Goal: Information Seeking & Learning: Learn about a topic

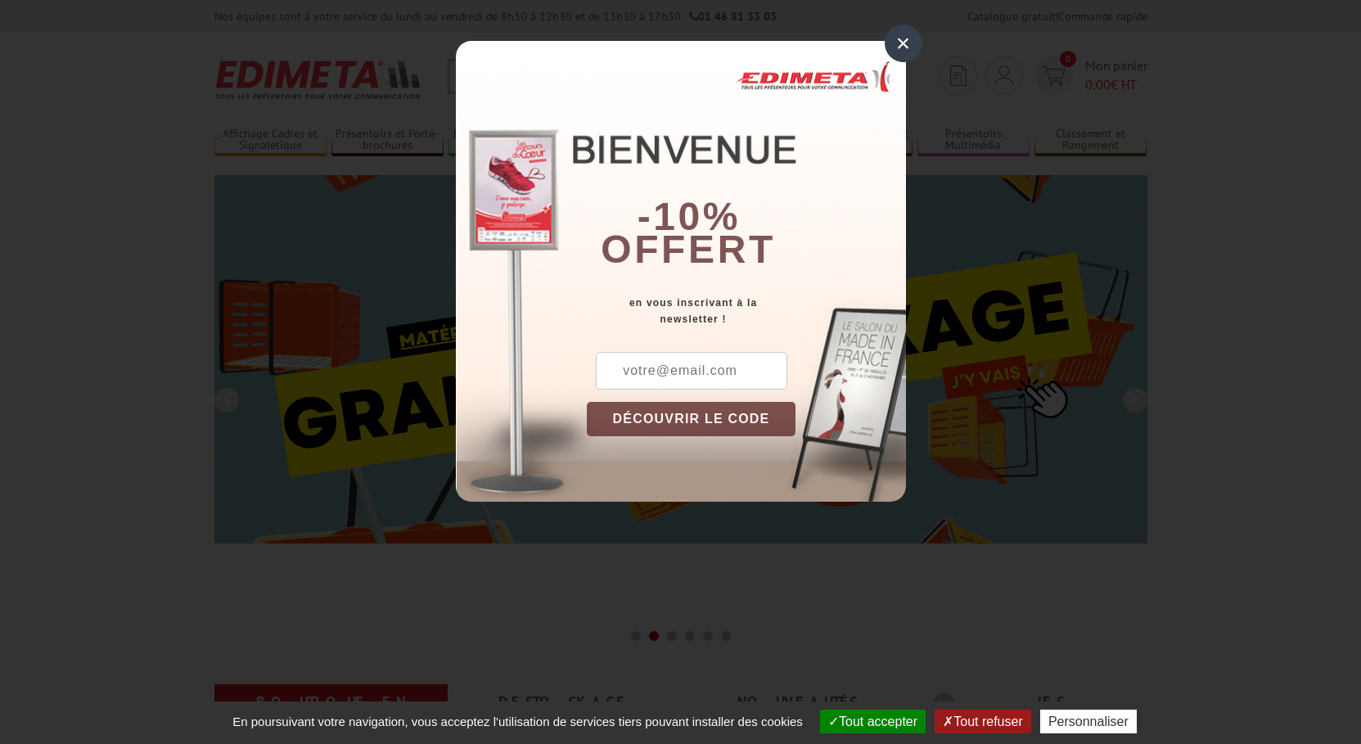
click at [904, 41] on div "×" at bounding box center [904, 44] width 38 height 38
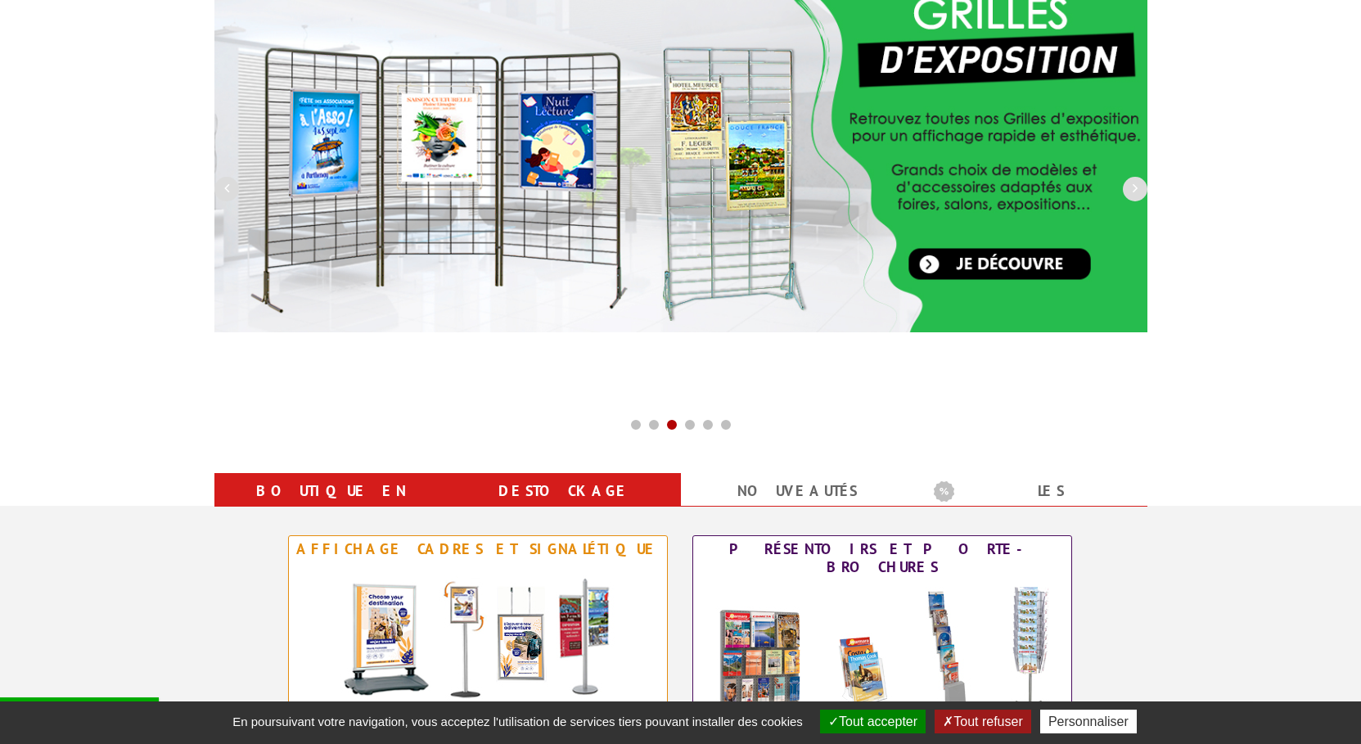
scroll to position [167, 0]
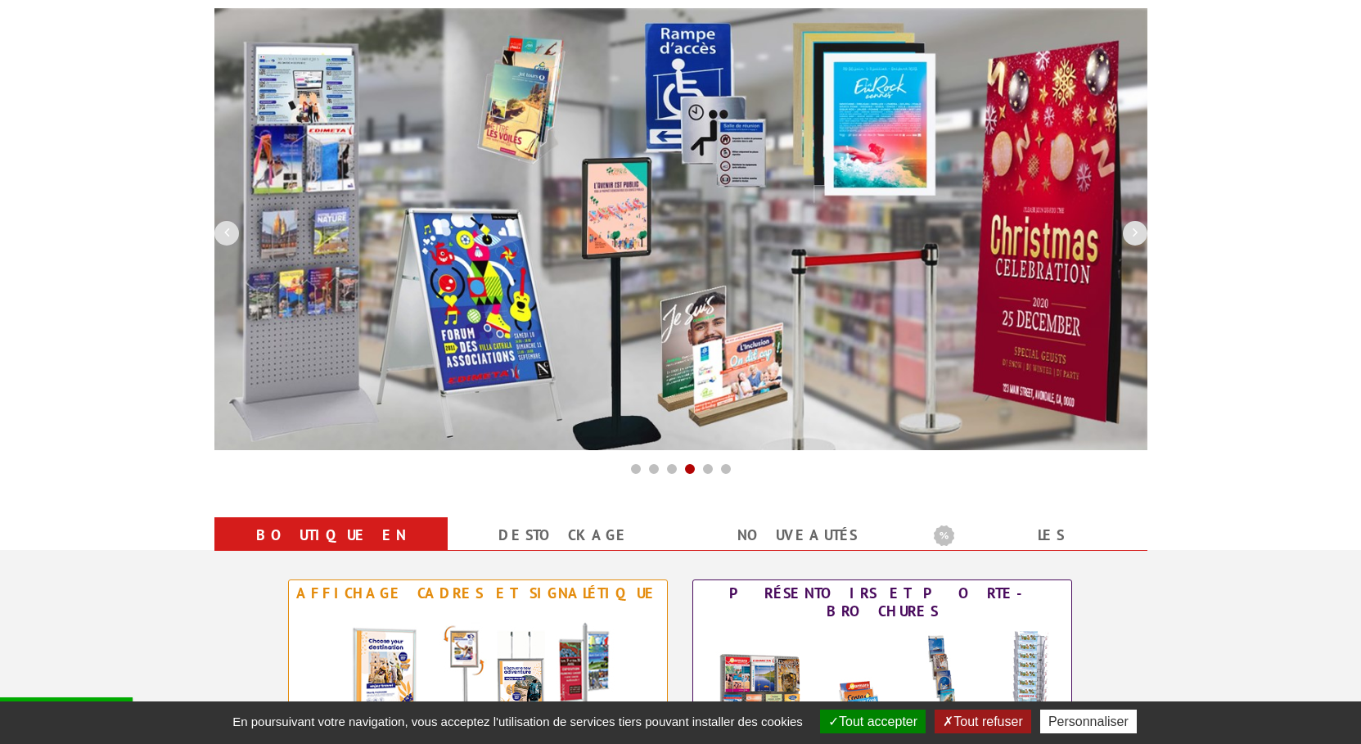
click at [471, 353] on img at bounding box center [680, 229] width 933 height 442
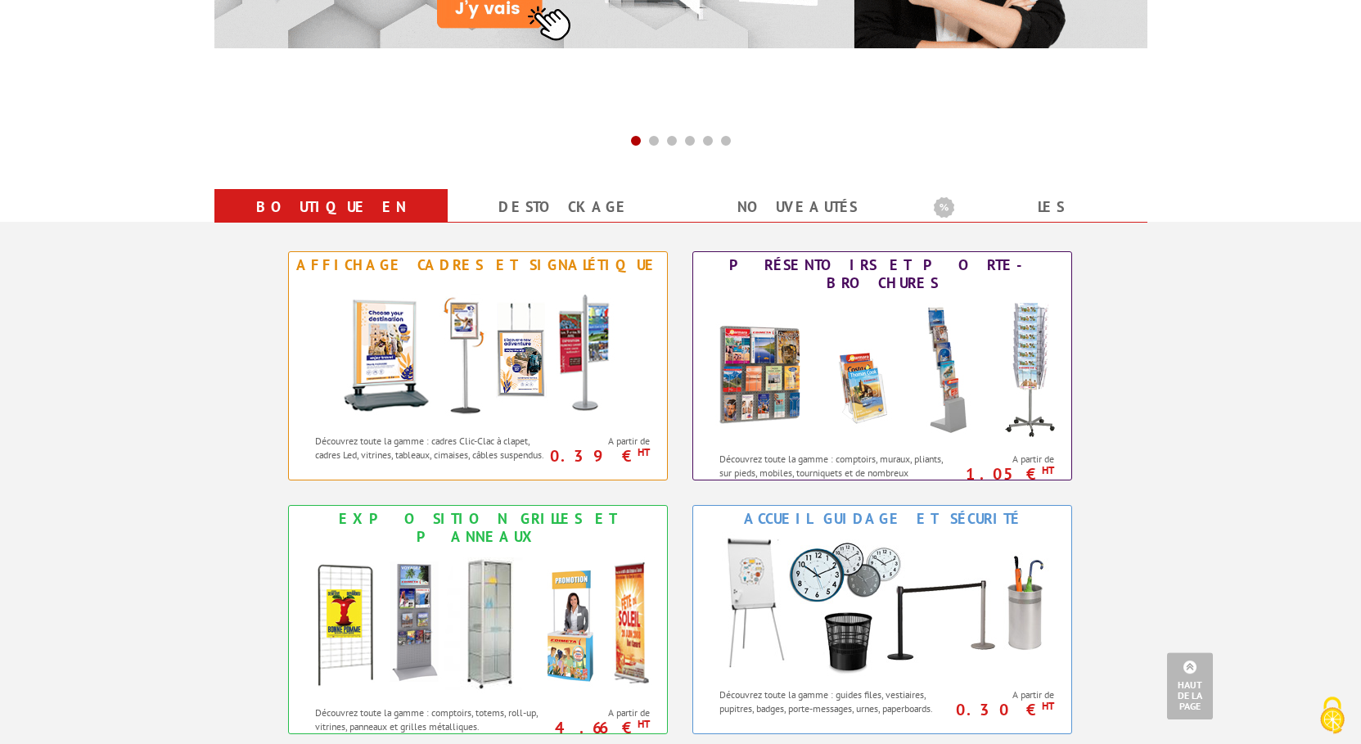
scroll to position [417, 0]
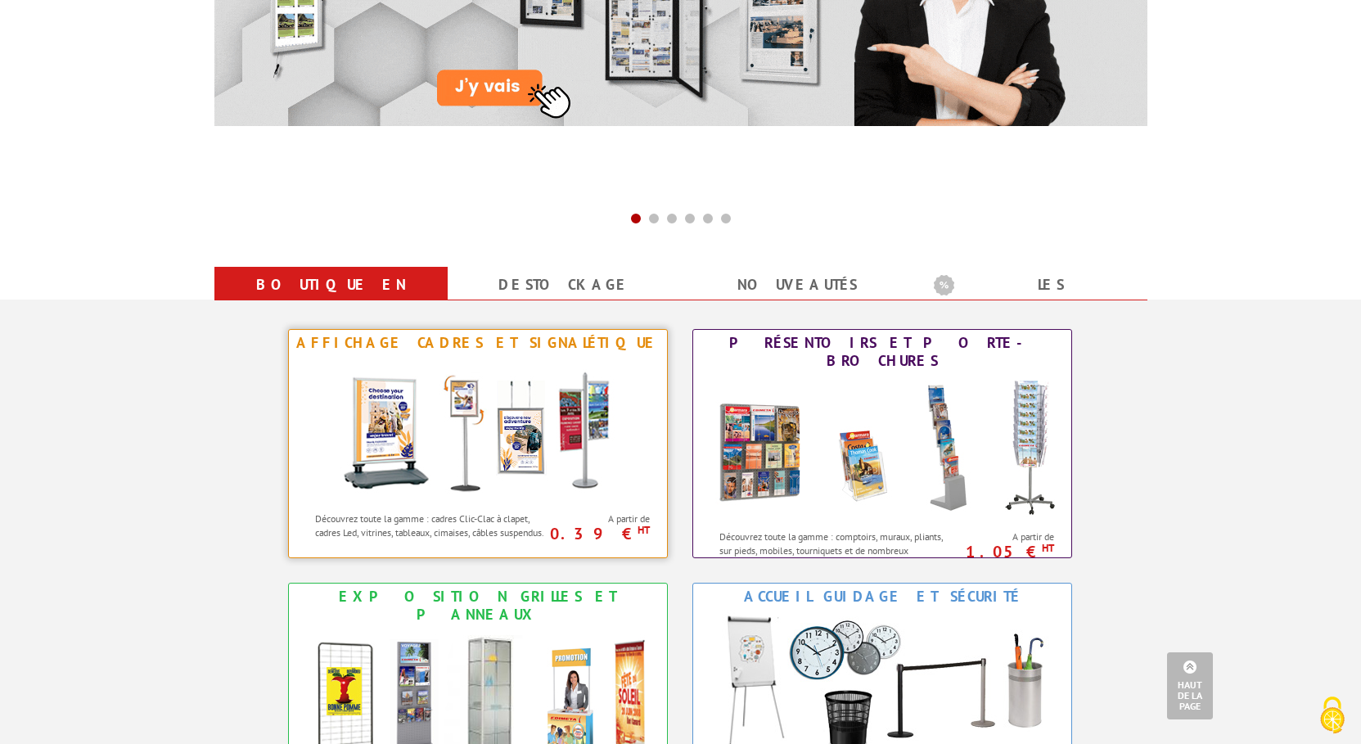
click at [462, 423] on img at bounding box center [478, 429] width 303 height 147
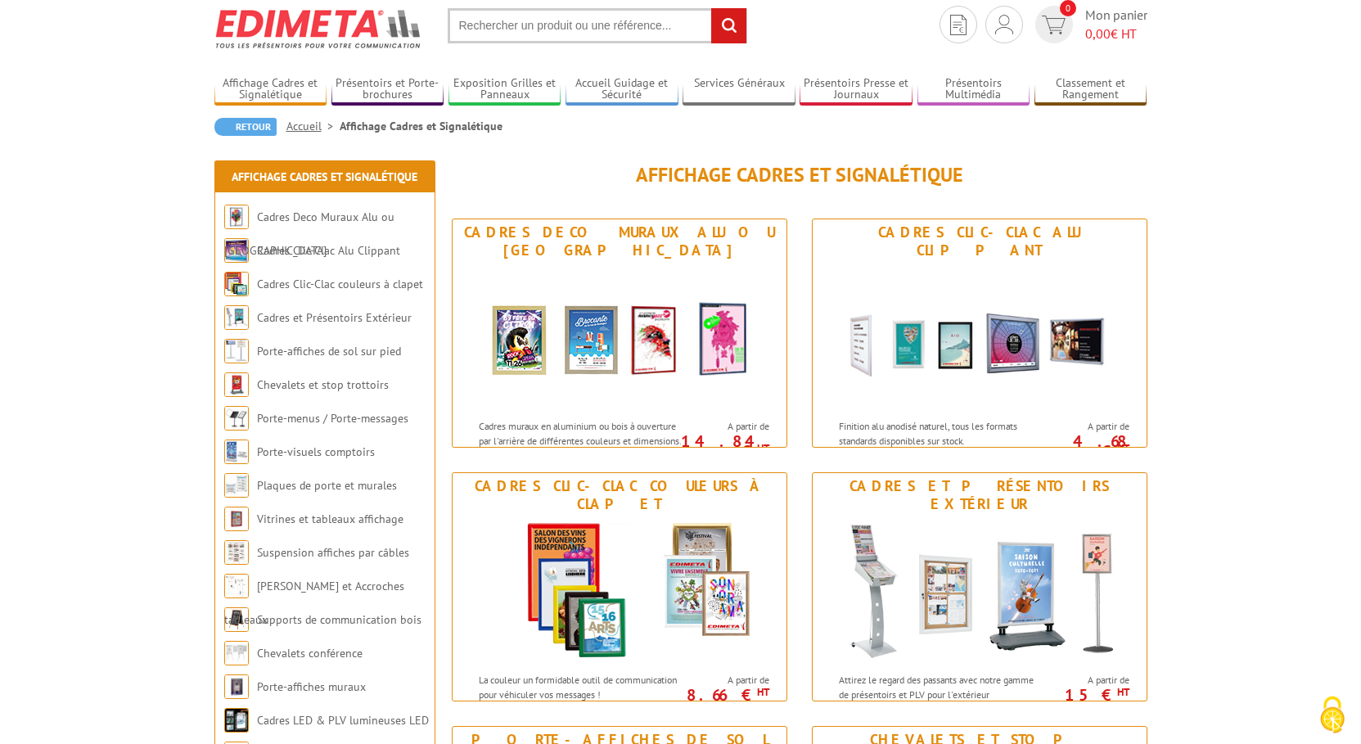
scroll to position [83, 0]
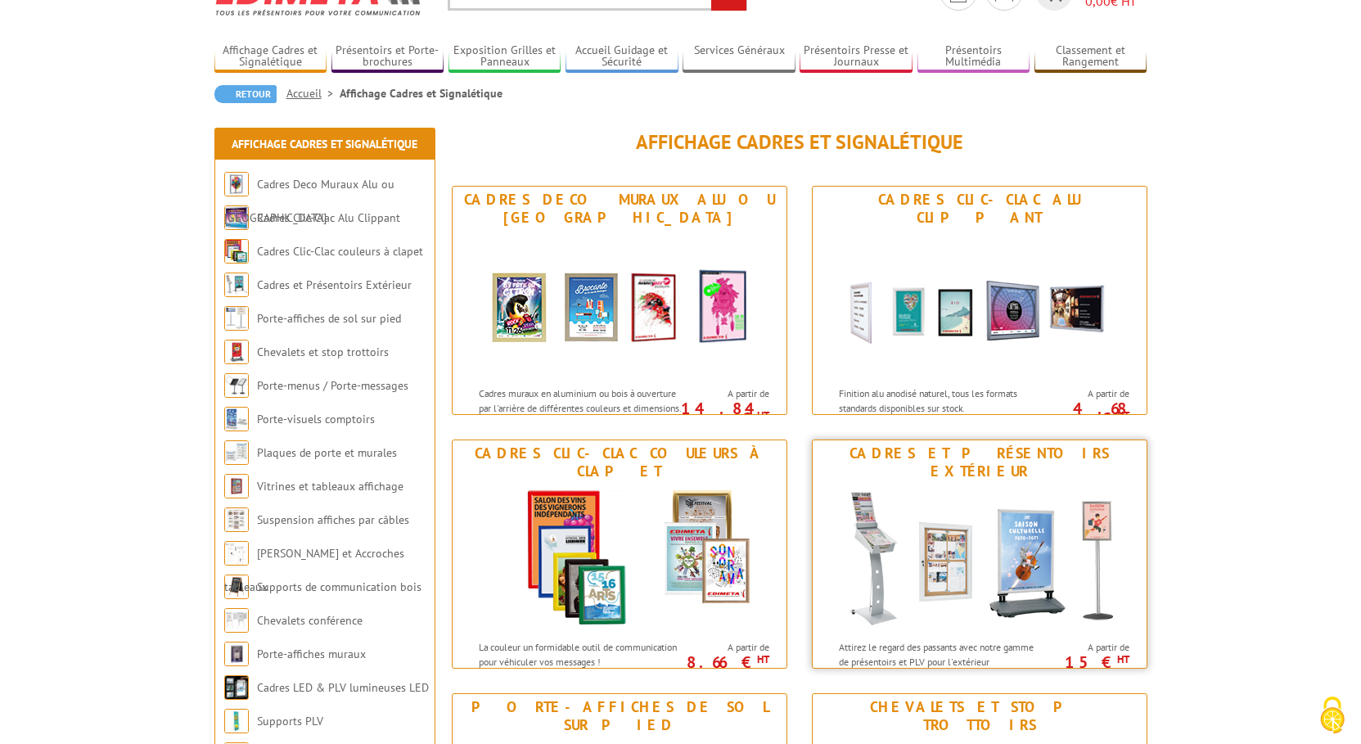
click at [988, 570] on img at bounding box center [979, 558] width 303 height 147
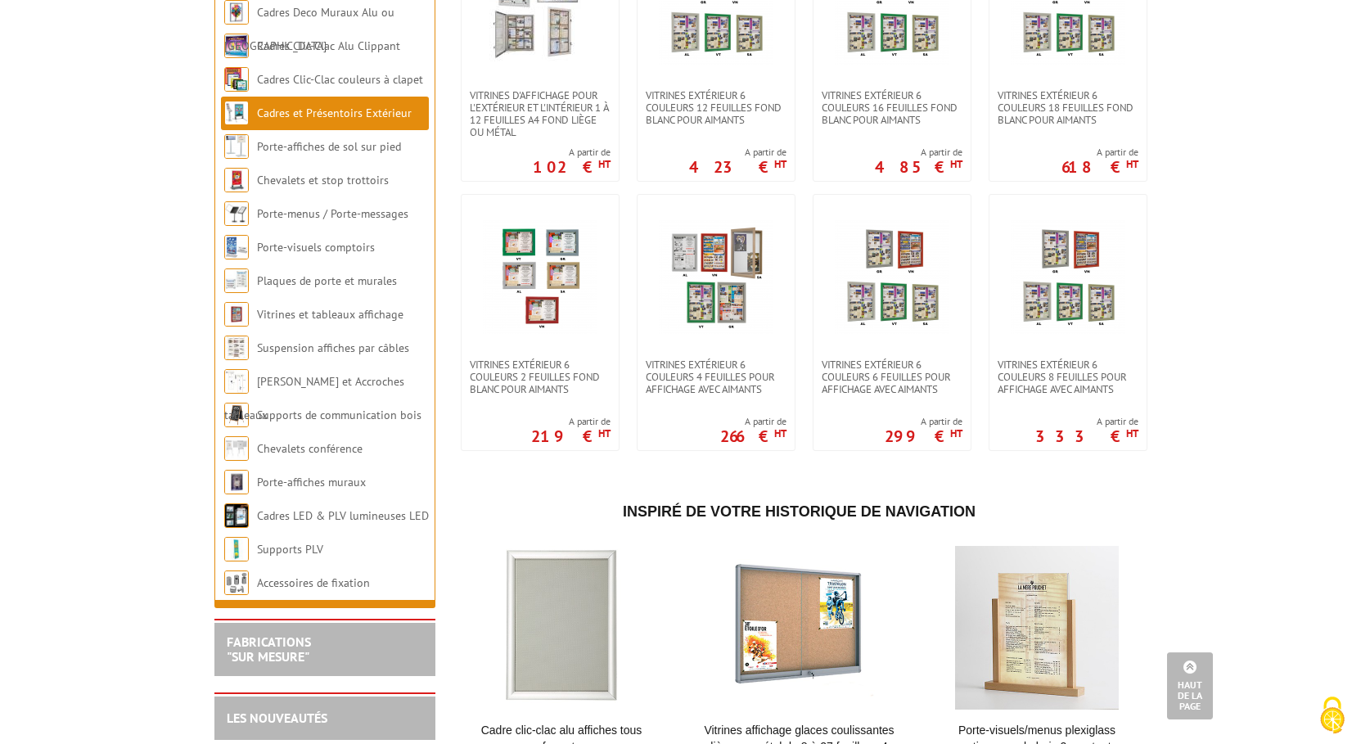
scroll to position [1257, 0]
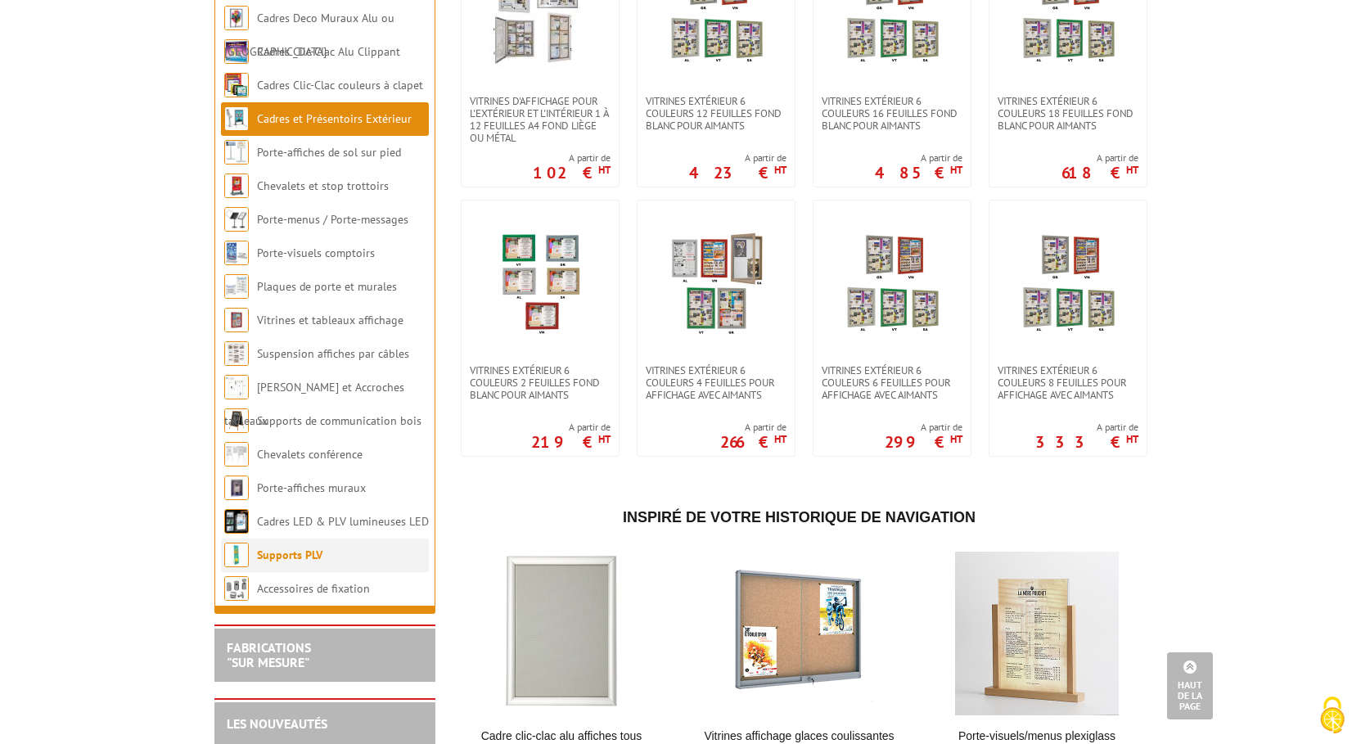
click at [285, 562] on link "Supports PLV" at bounding box center [289, 555] width 65 height 15
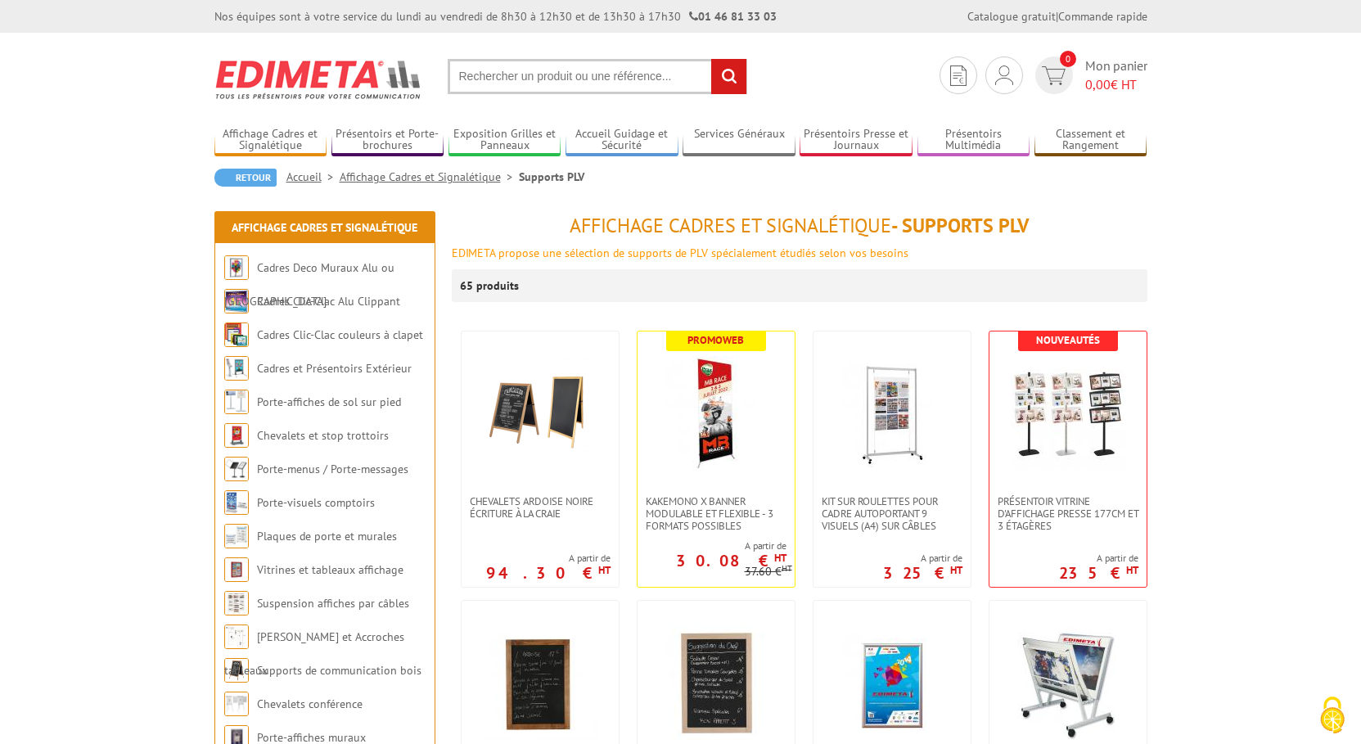
scroll to position [83, 0]
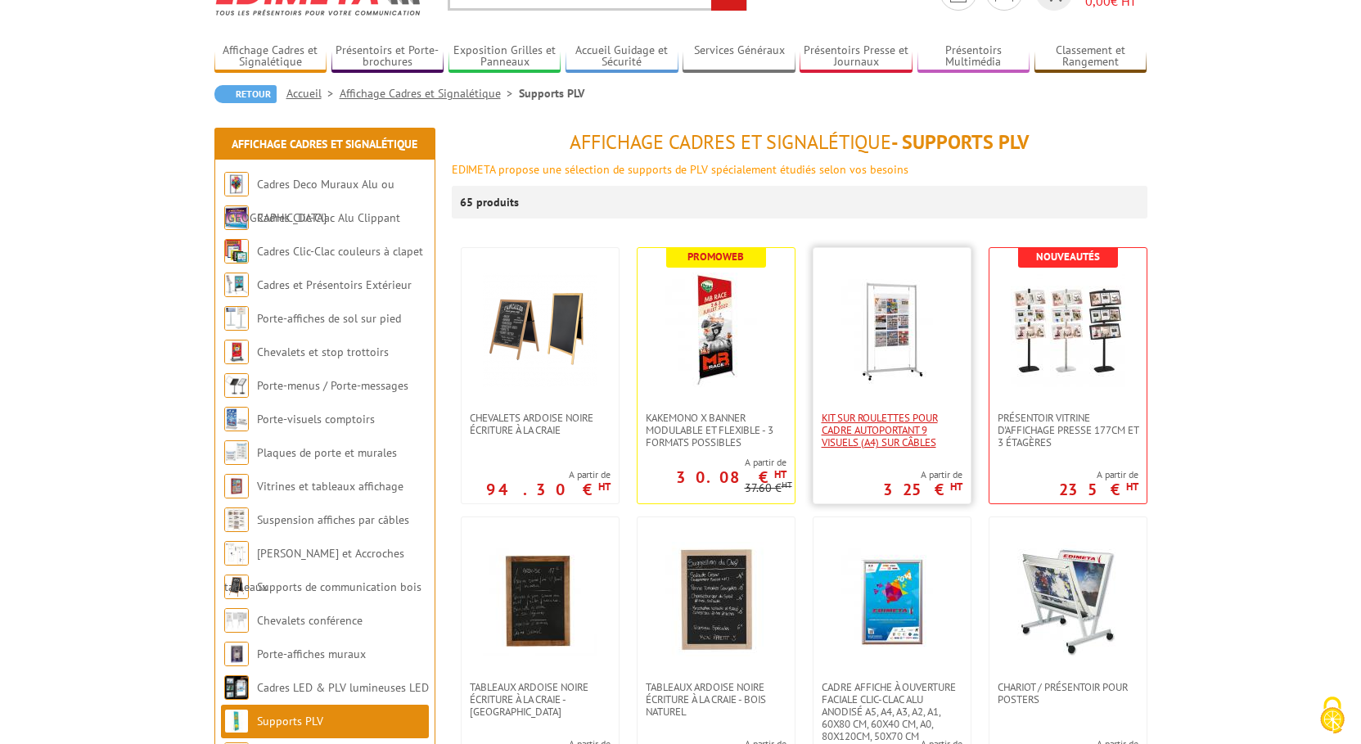
click at [873, 423] on span "Kit sur roulettes pour cadre autoportant 9 visuels (A4) sur câbles" at bounding box center [892, 430] width 141 height 37
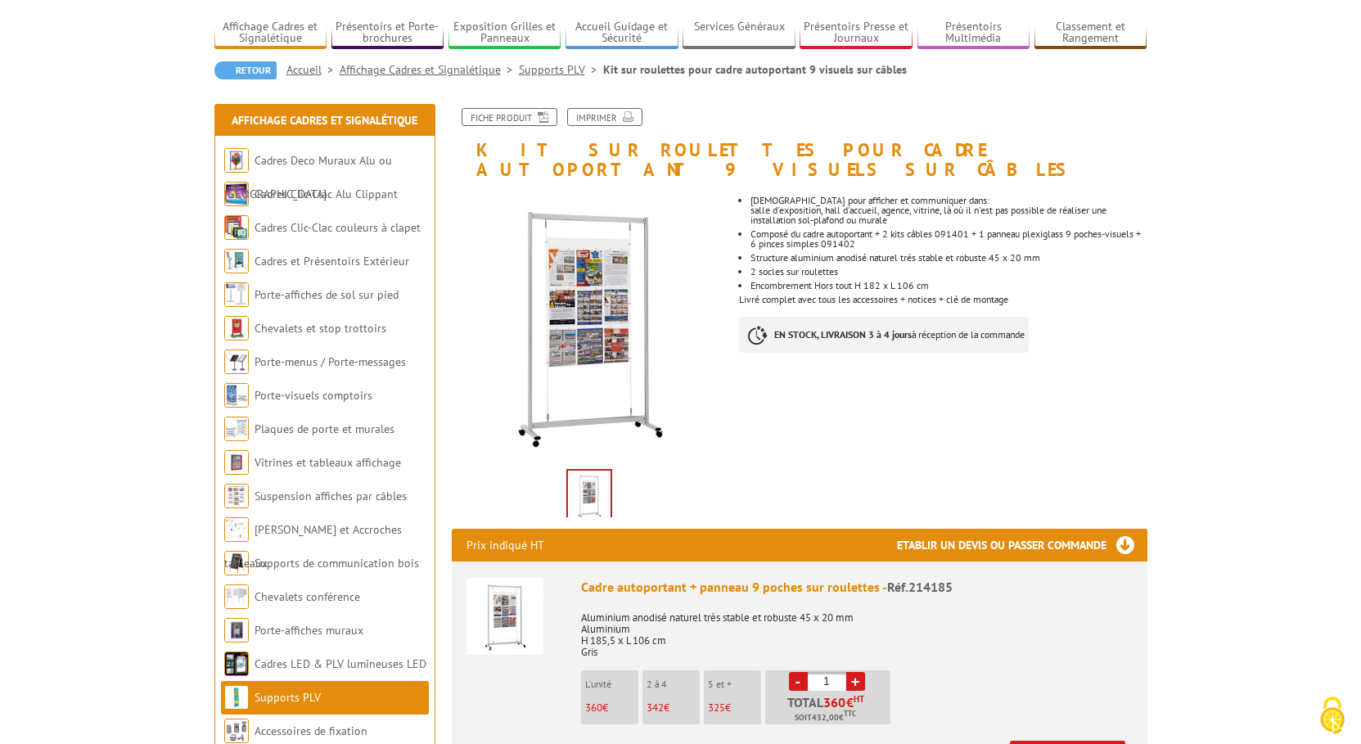
scroll to position [167, 0]
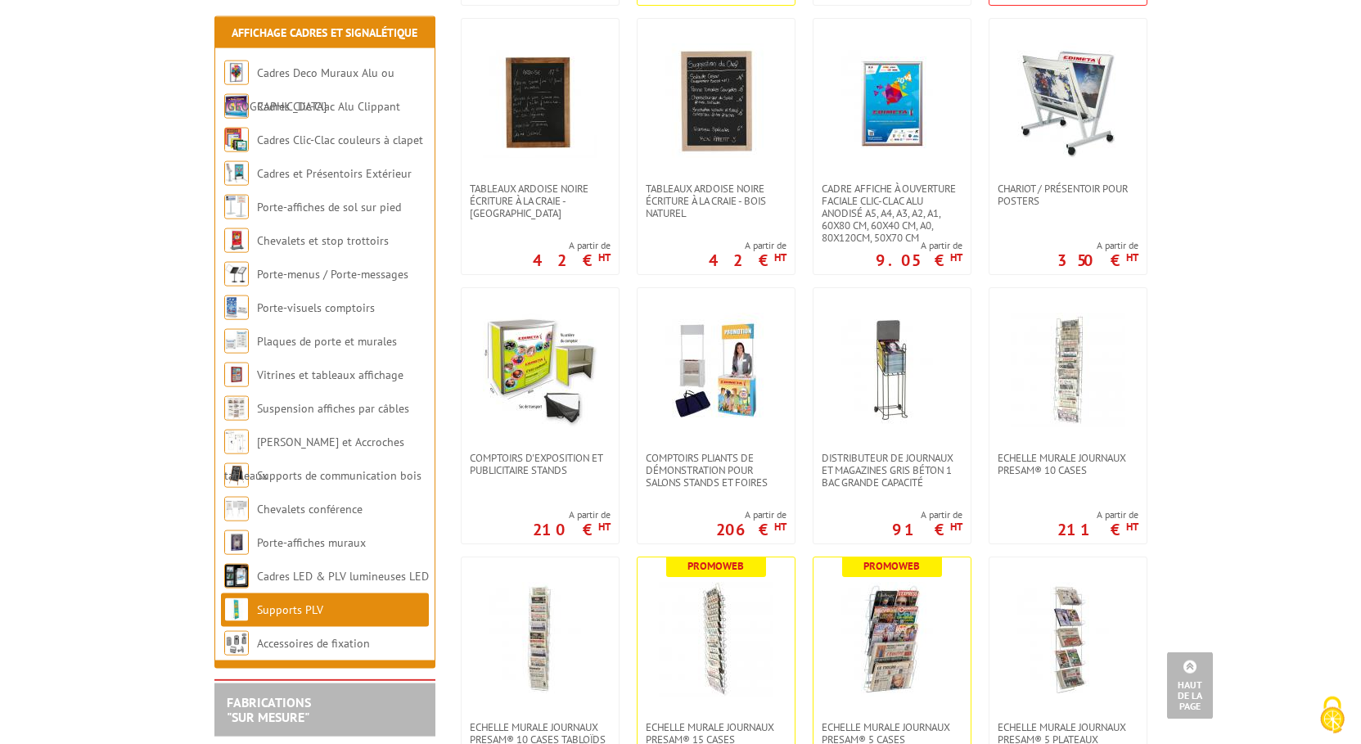
scroll to position [584, 0]
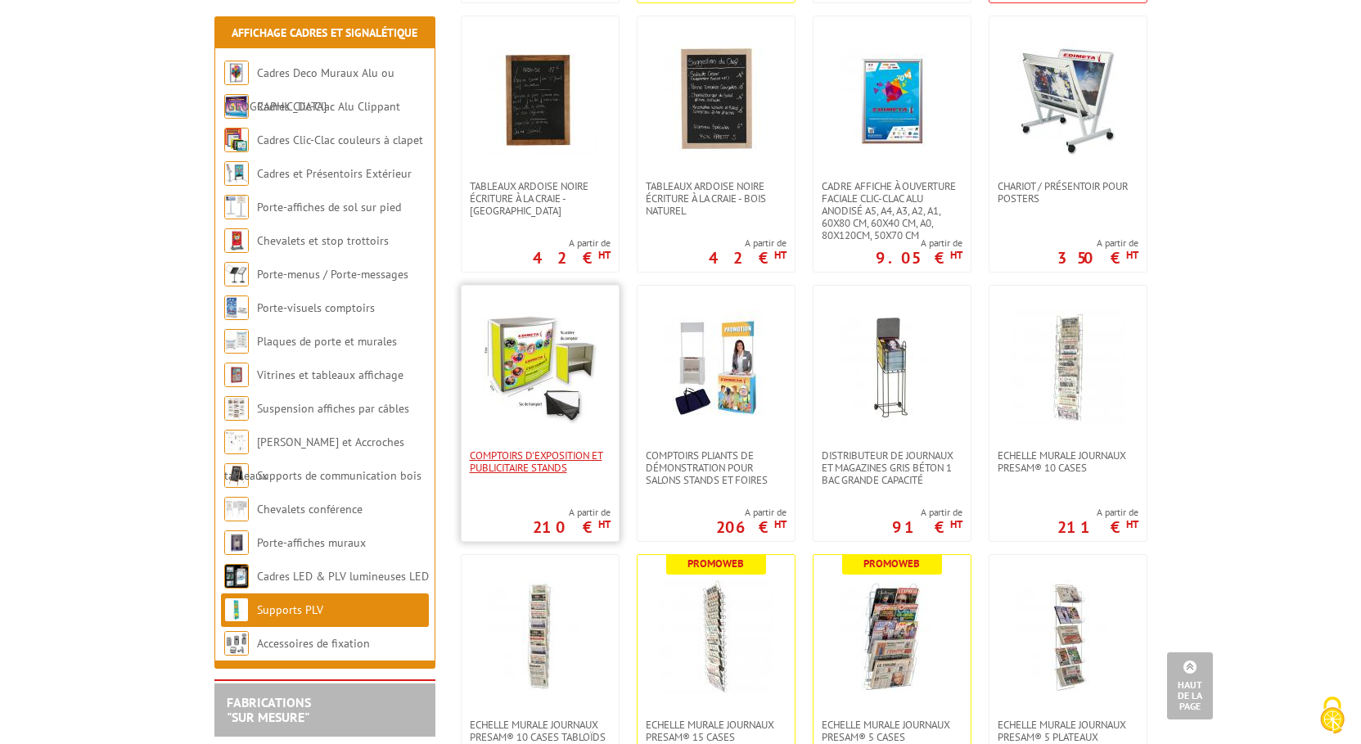
click at [543, 460] on span "Comptoirs d'exposition et publicitaire stands" at bounding box center [540, 461] width 141 height 25
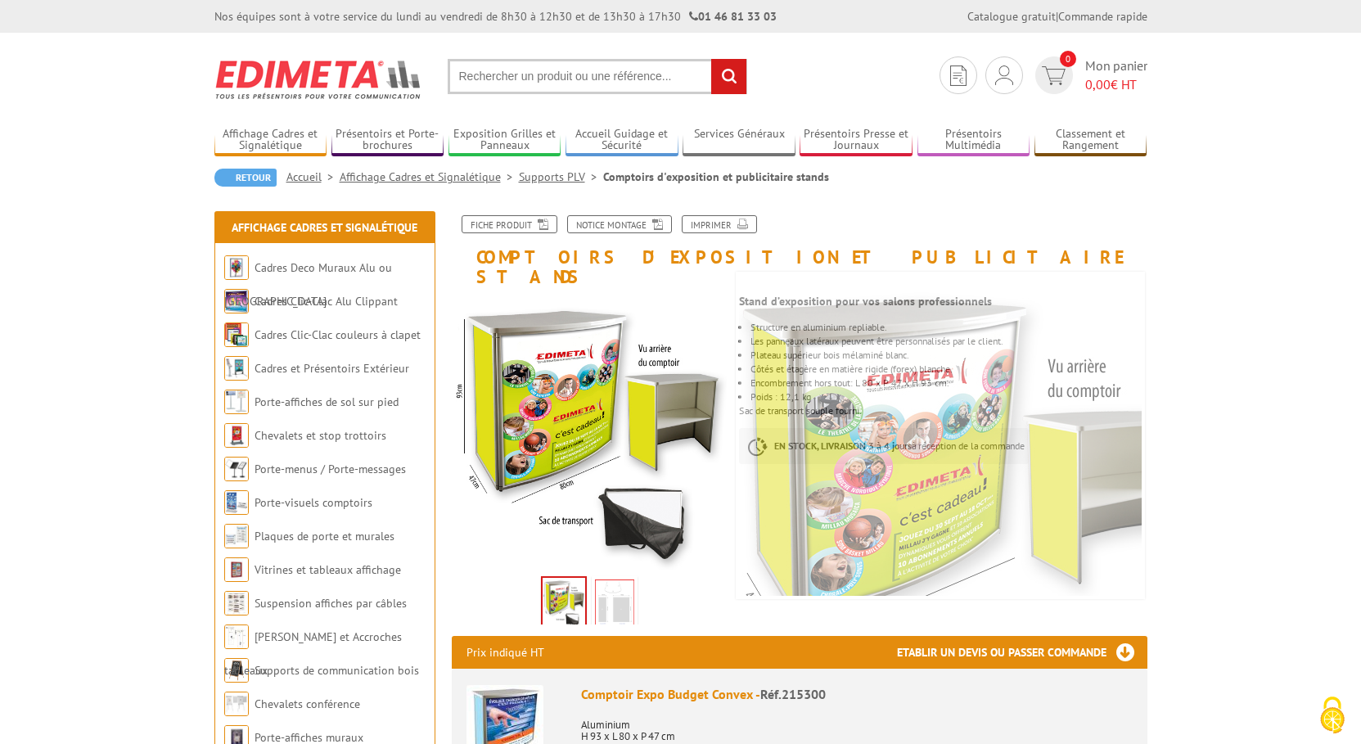
click at [268, 78] on img at bounding box center [318, 79] width 209 height 61
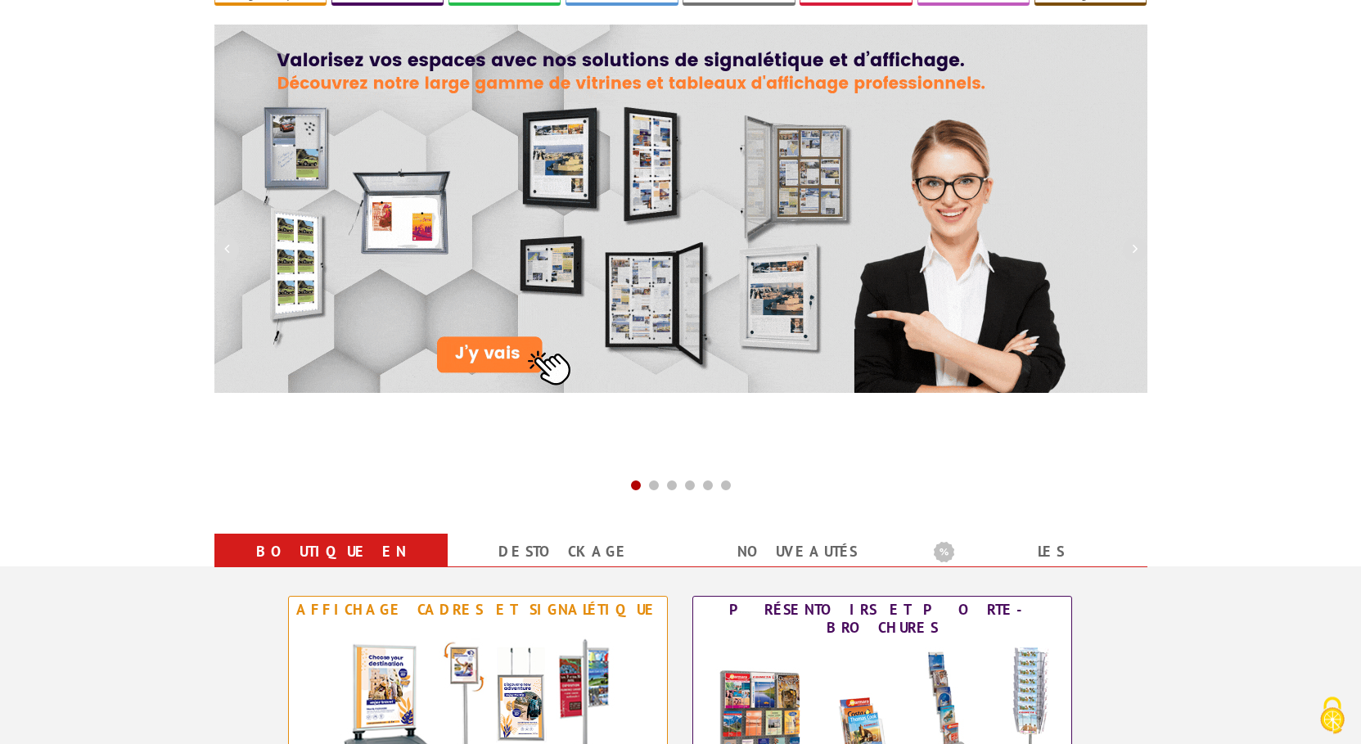
scroll to position [167, 0]
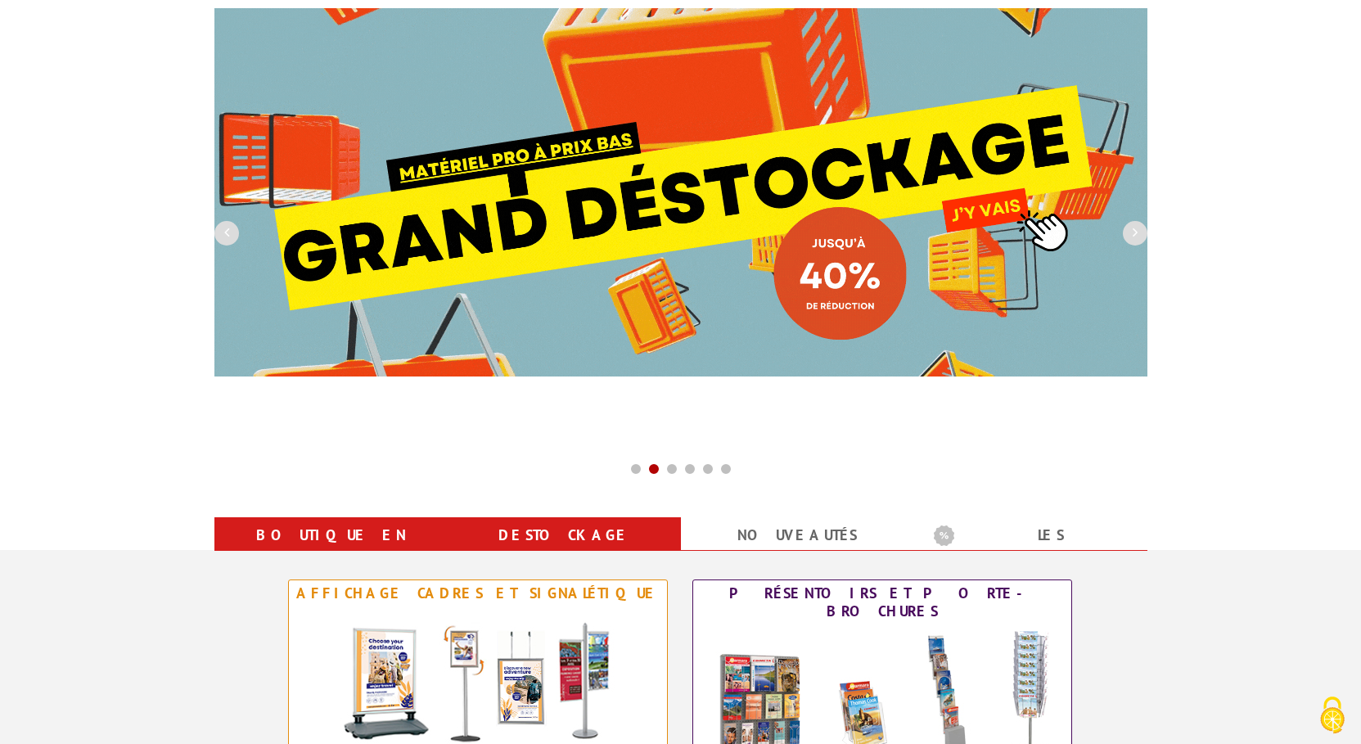
click at [551, 528] on link "Destockage" at bounding box center [564, 535] width 194 height 29
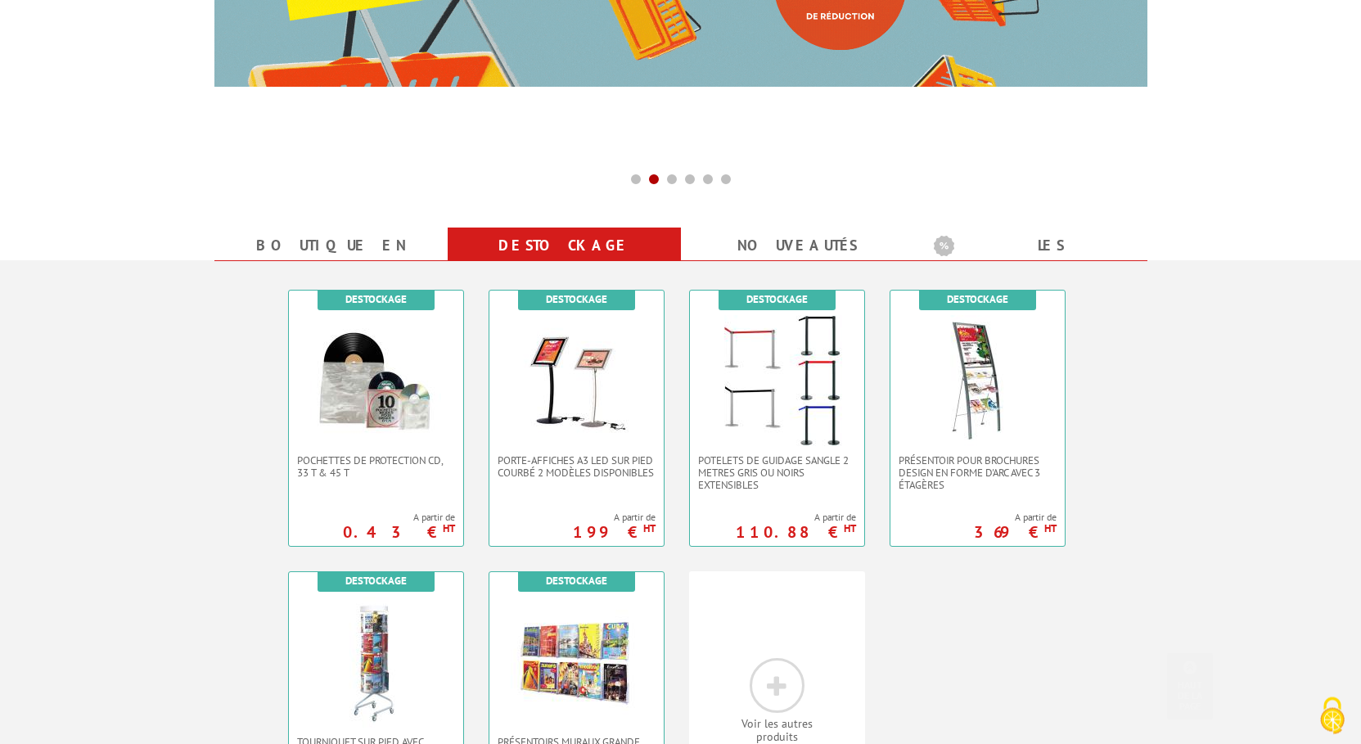
scroll to position [501, 0]
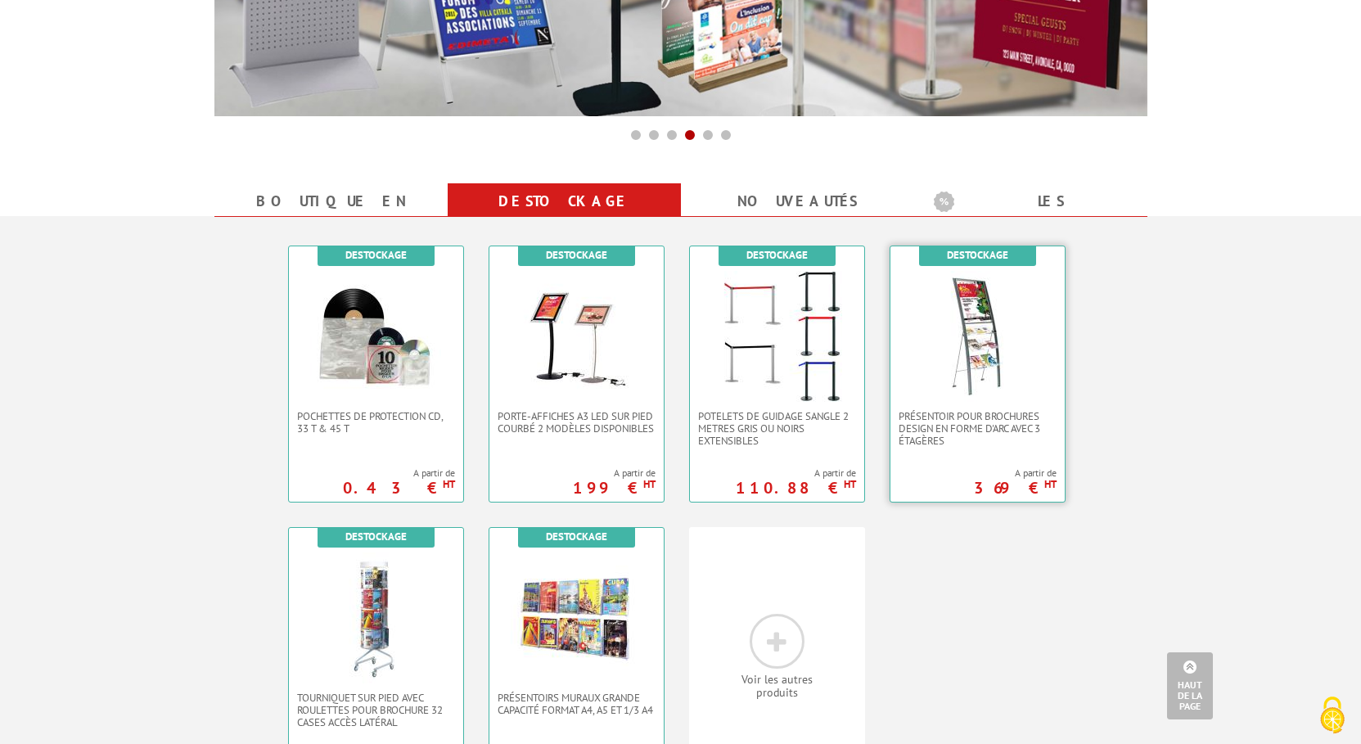
click at [975, 366] on img at bounding box center [977, 336] width 131 height 131
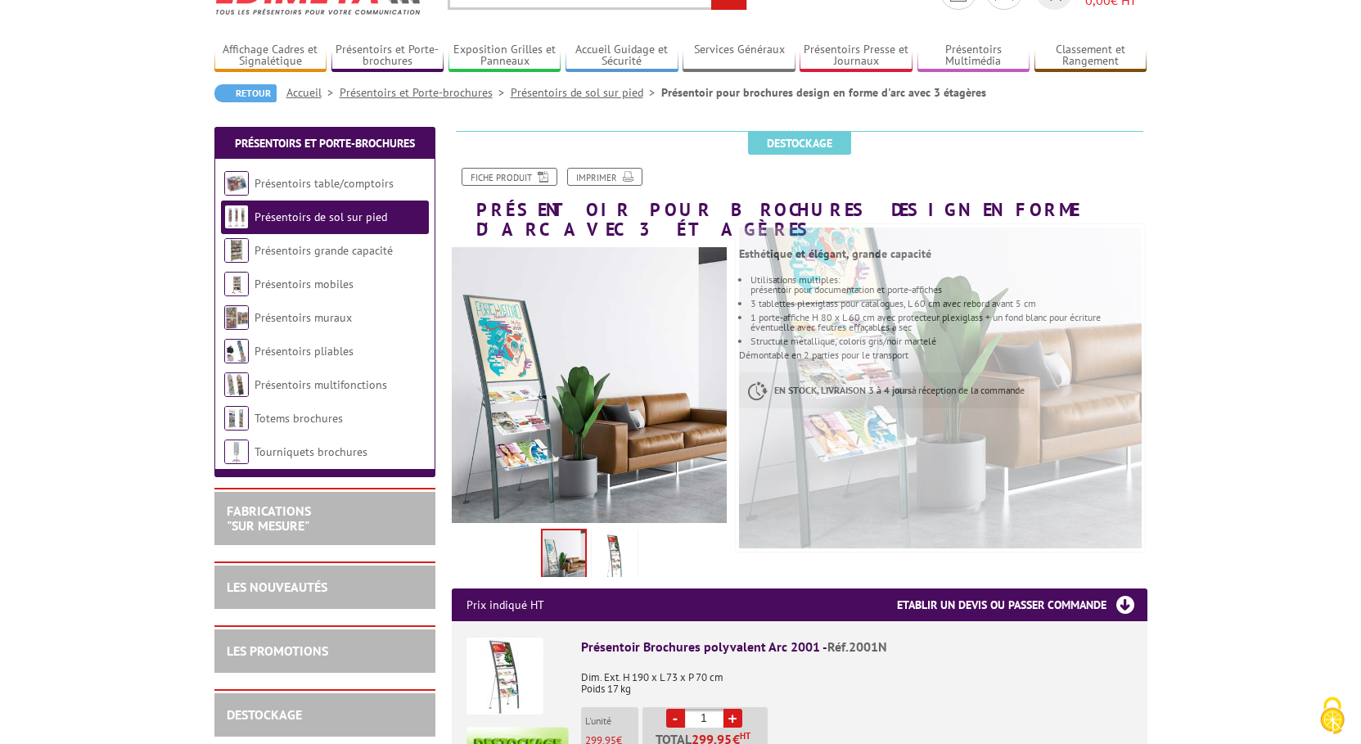
scroll to position [83, 0]
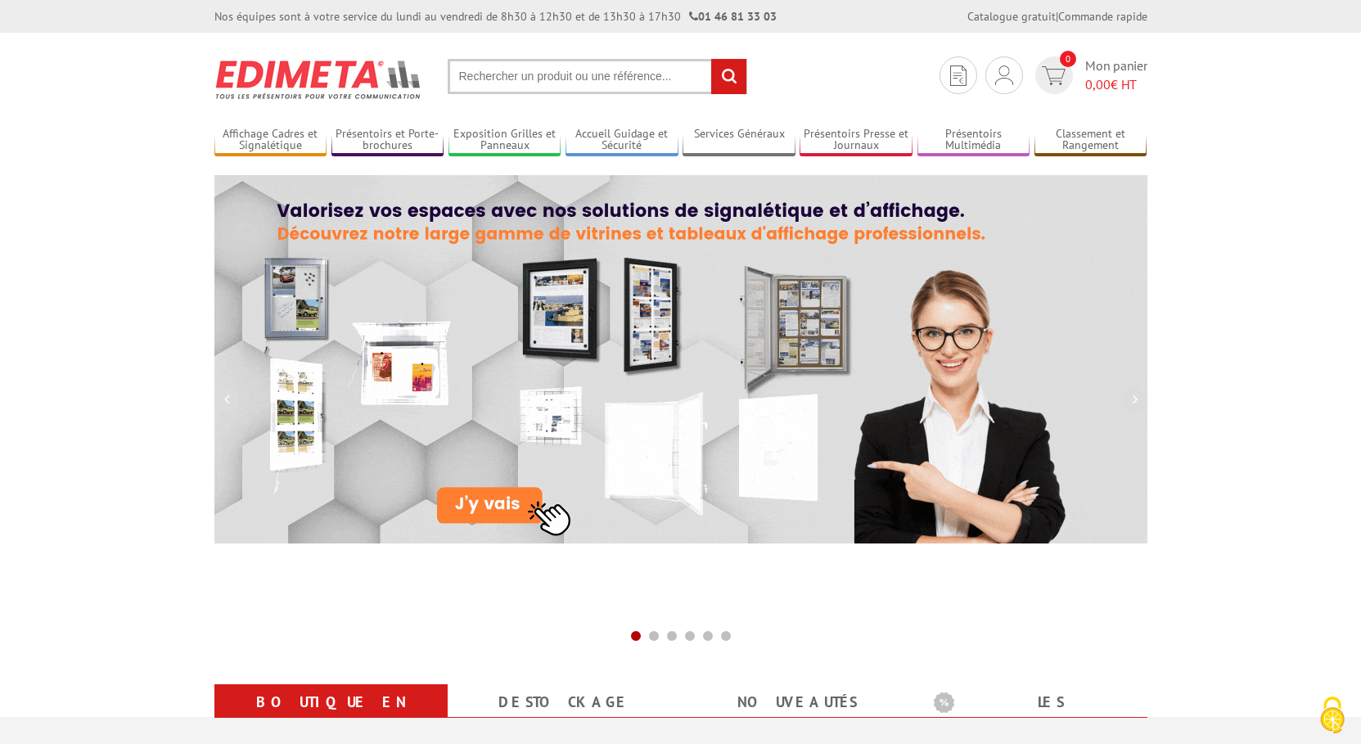
scroll to position [501, 0]
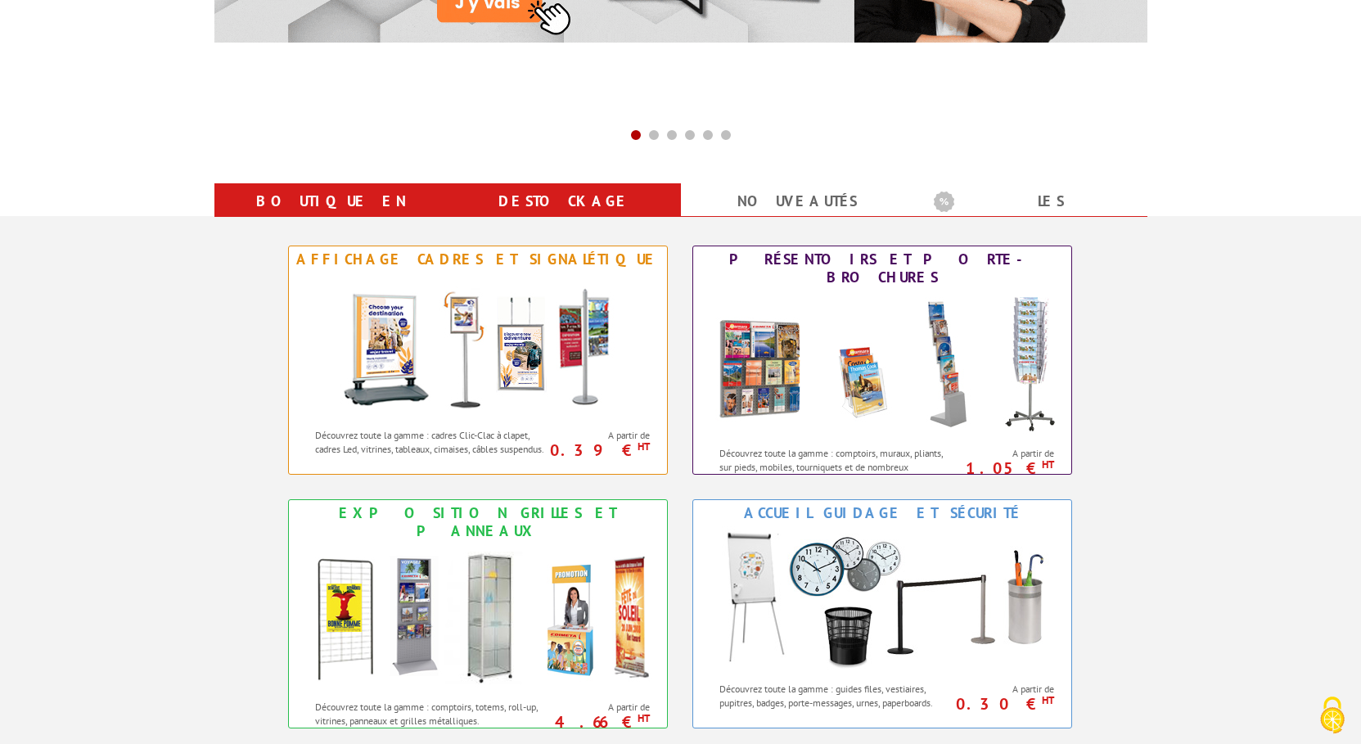
click at [567, 199] on link "Destockage" at bounding box center [564, 201] width 194 height 29
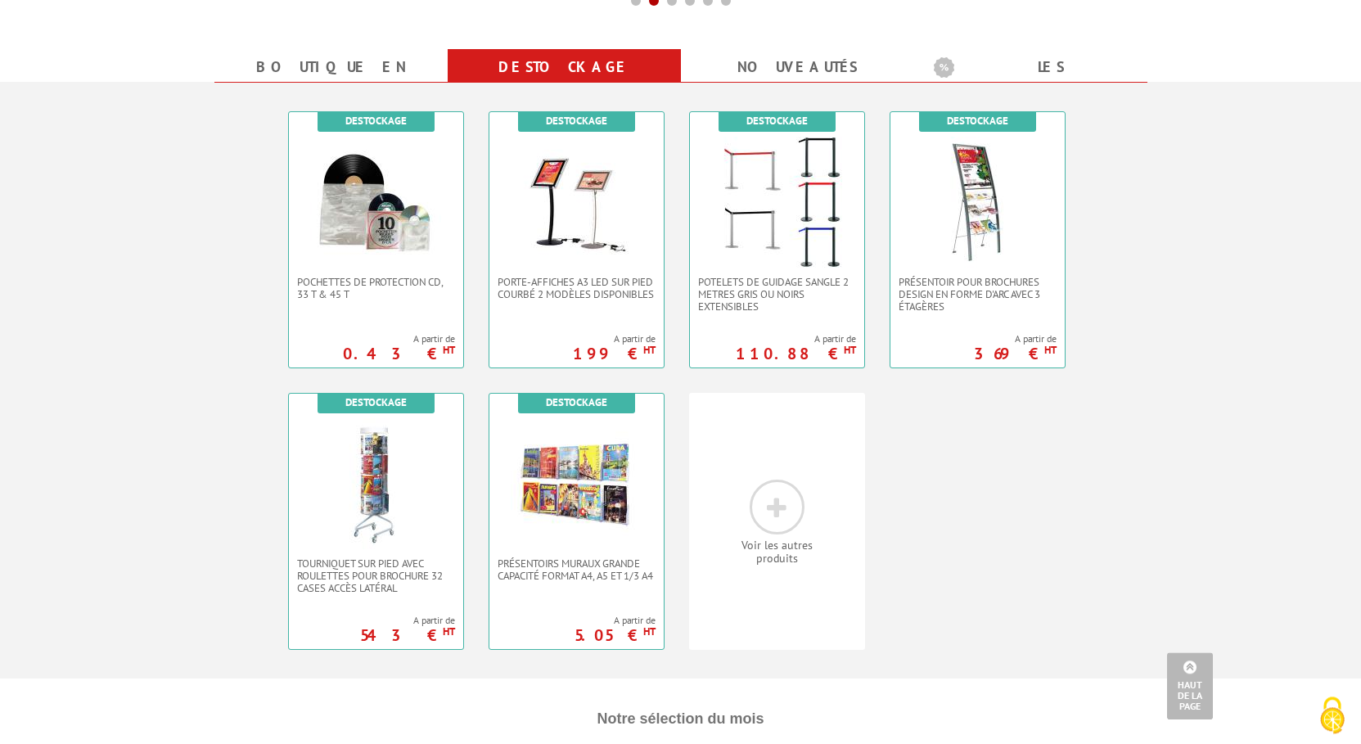
scroll to position [668, 0]
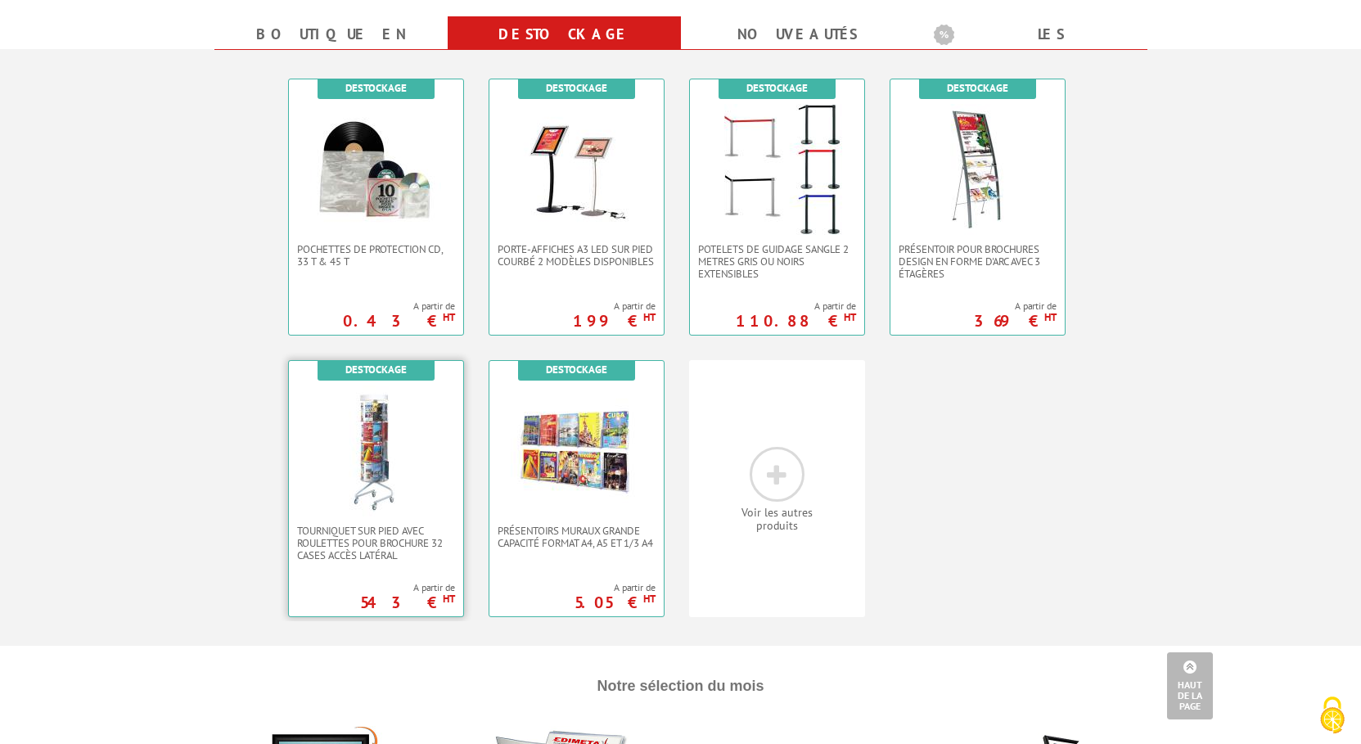
click at [383, 455] on img at bounding box center [375, 450] width 131 height 131
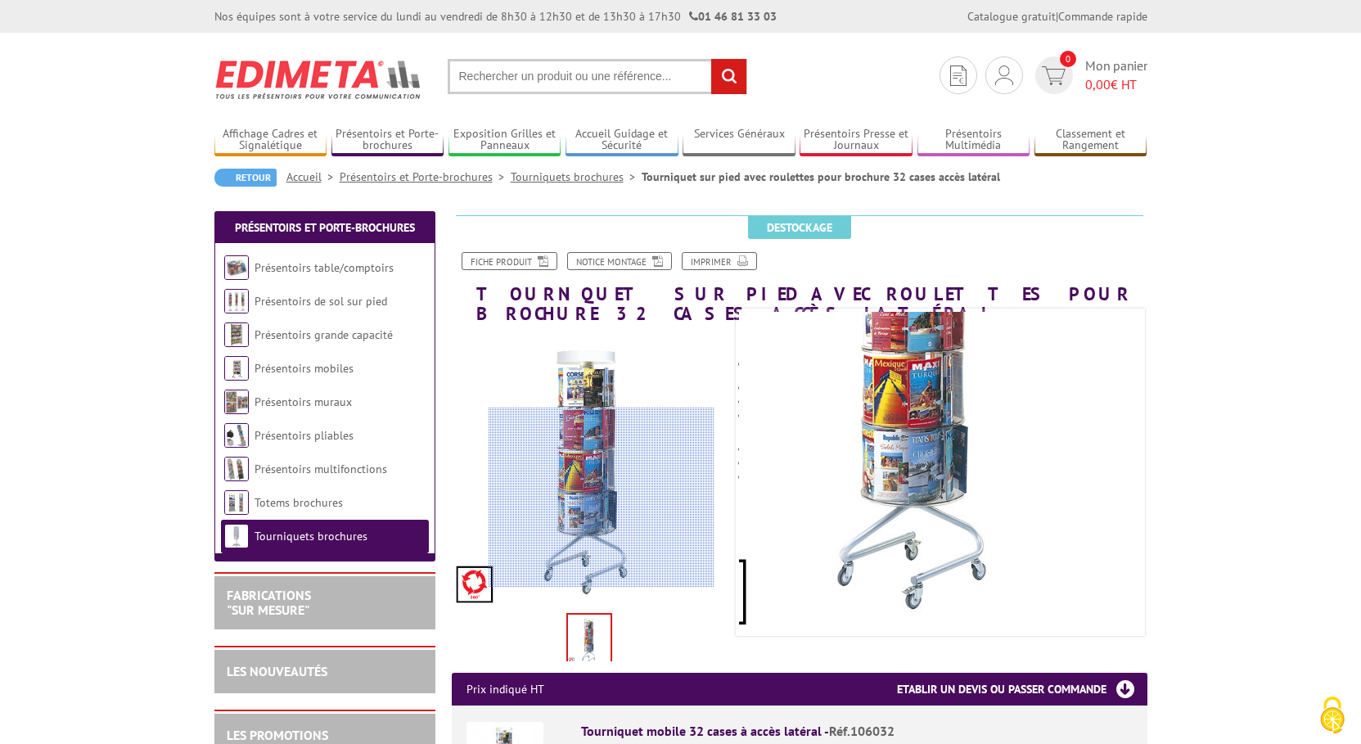
scroll to position [167, 0]
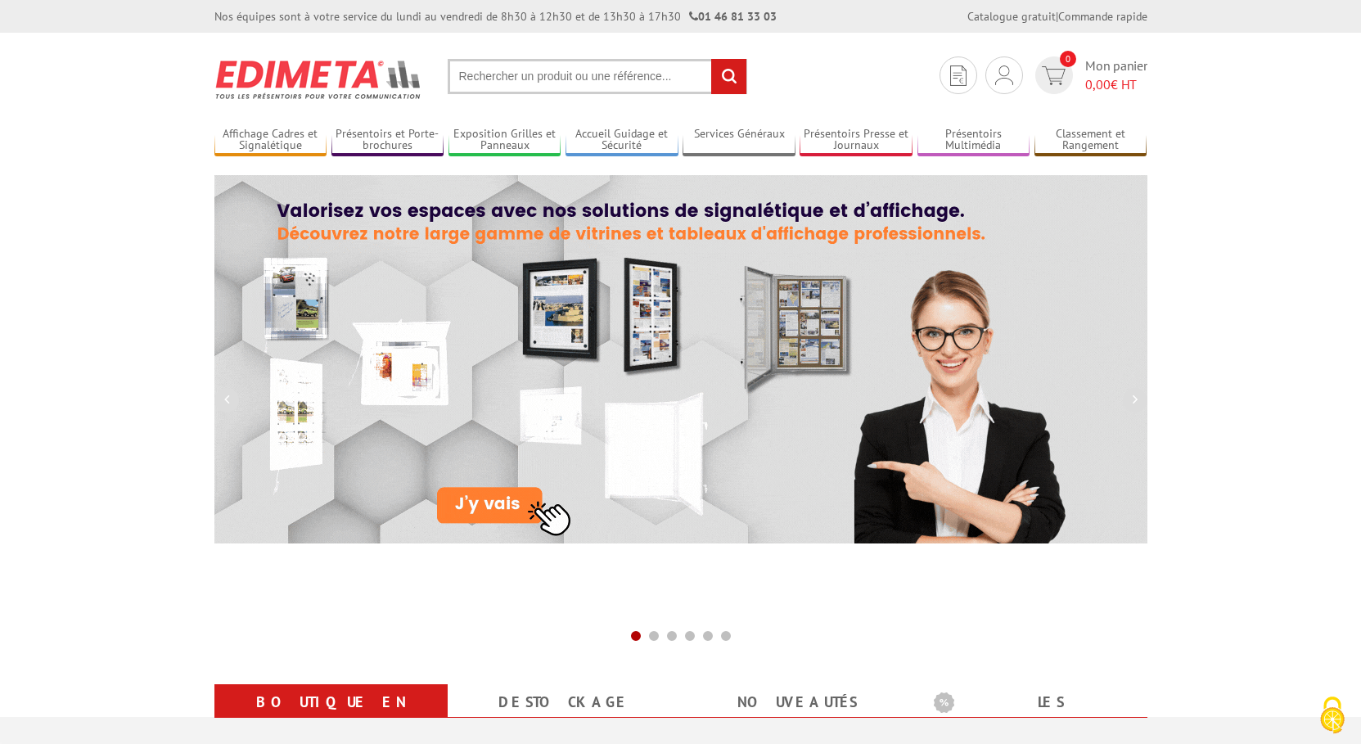
scroll to position [668, 0]
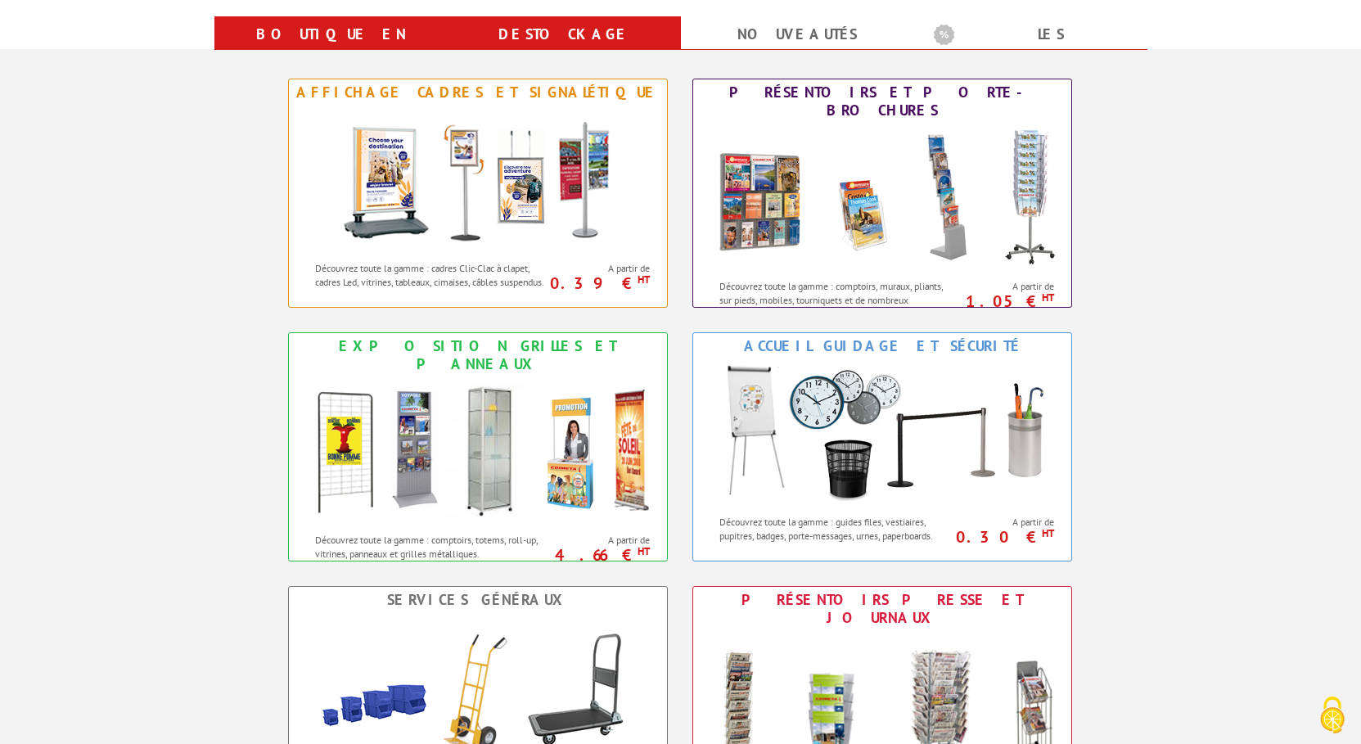
click at [545, 38] on link "Destockage" at bounding box center [564, 34] width 194 height 29
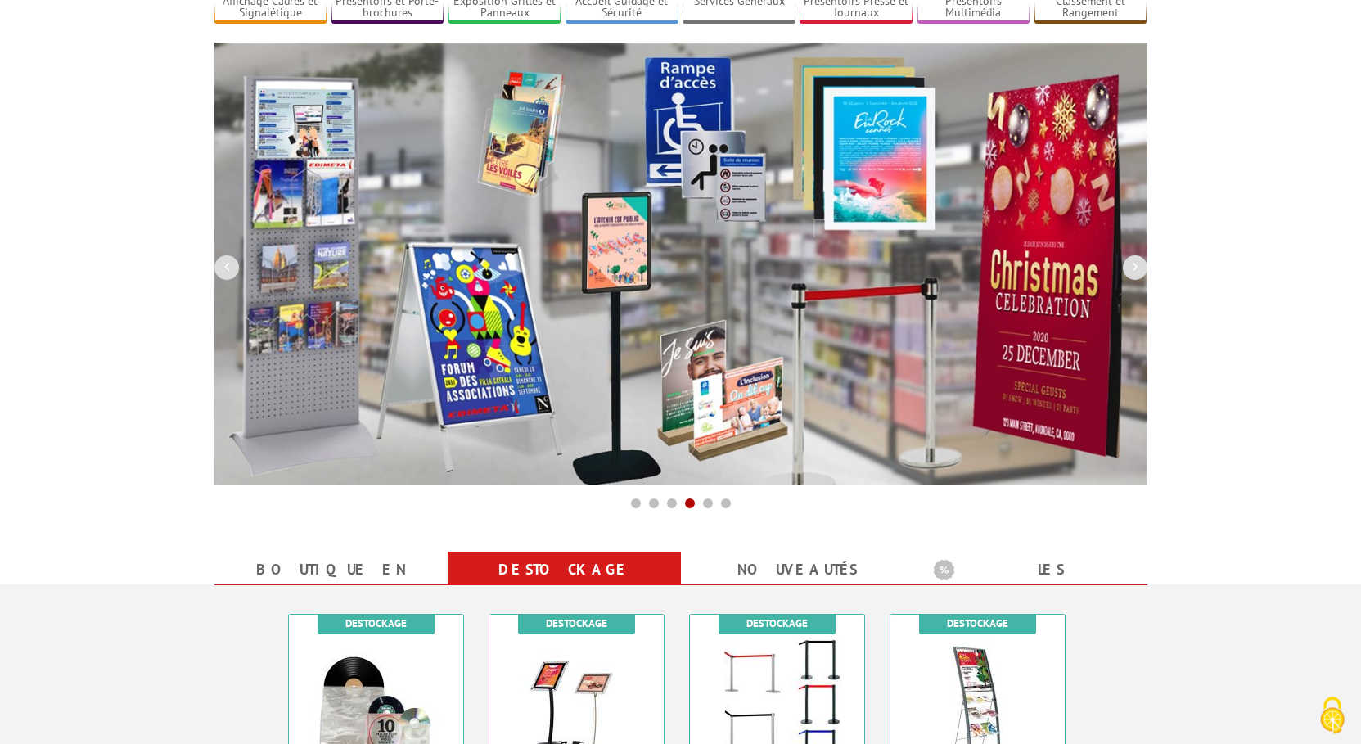
scroll to position [83, 0]
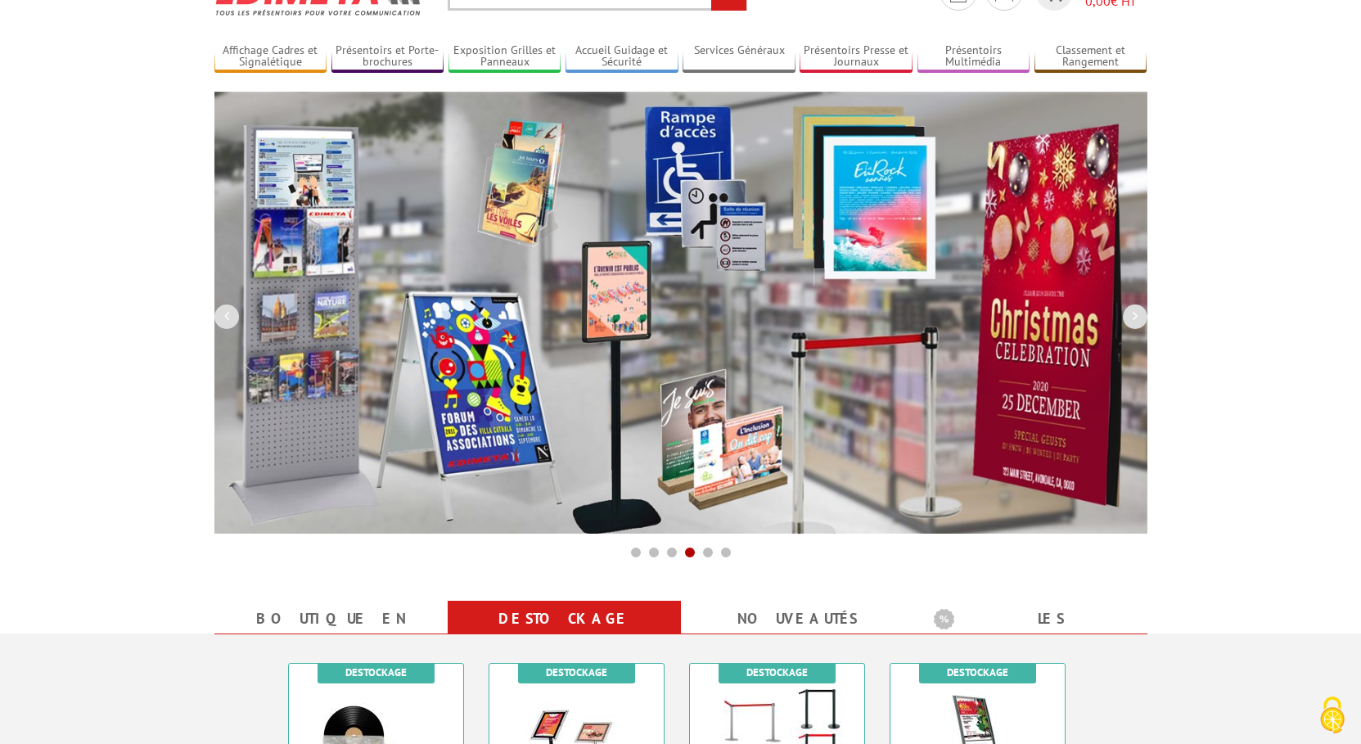
click at [494, 353] on img at bounding box center [680, 313] width 933 height 442
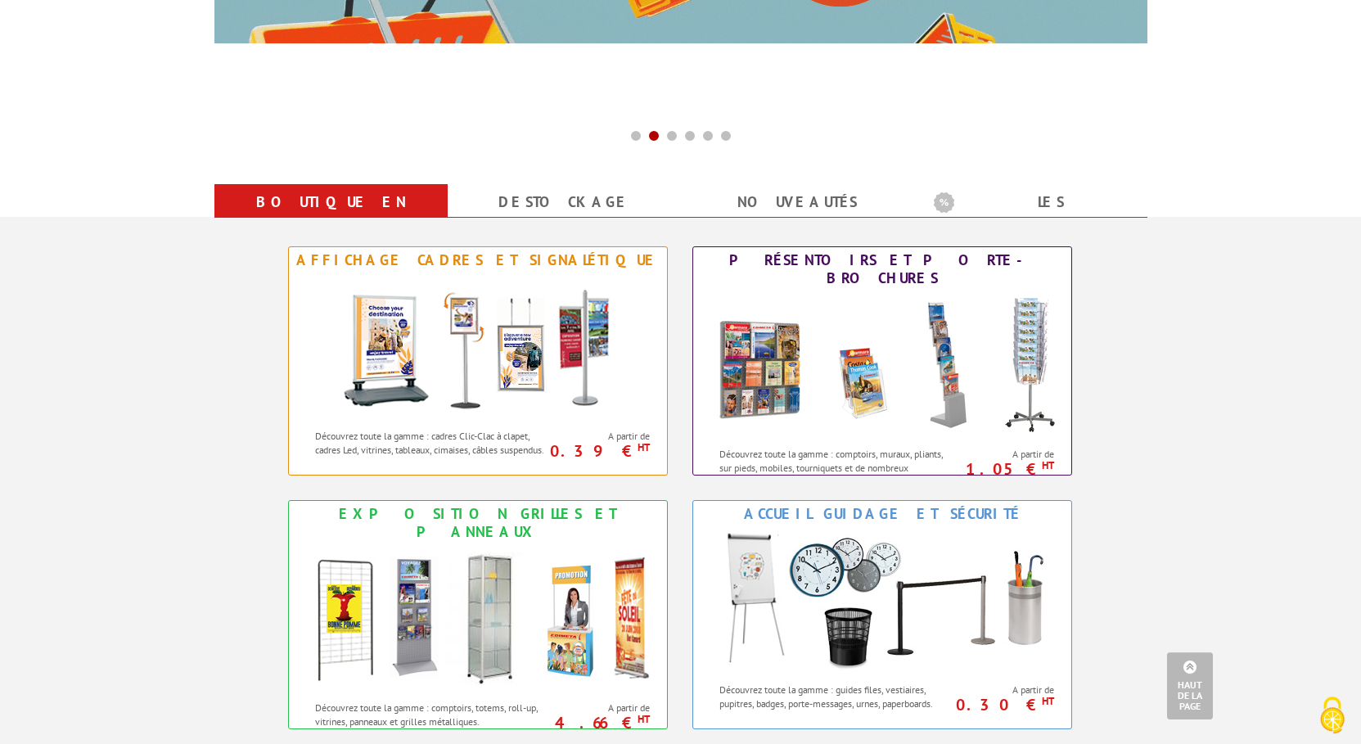
scroll to position [501, 0]
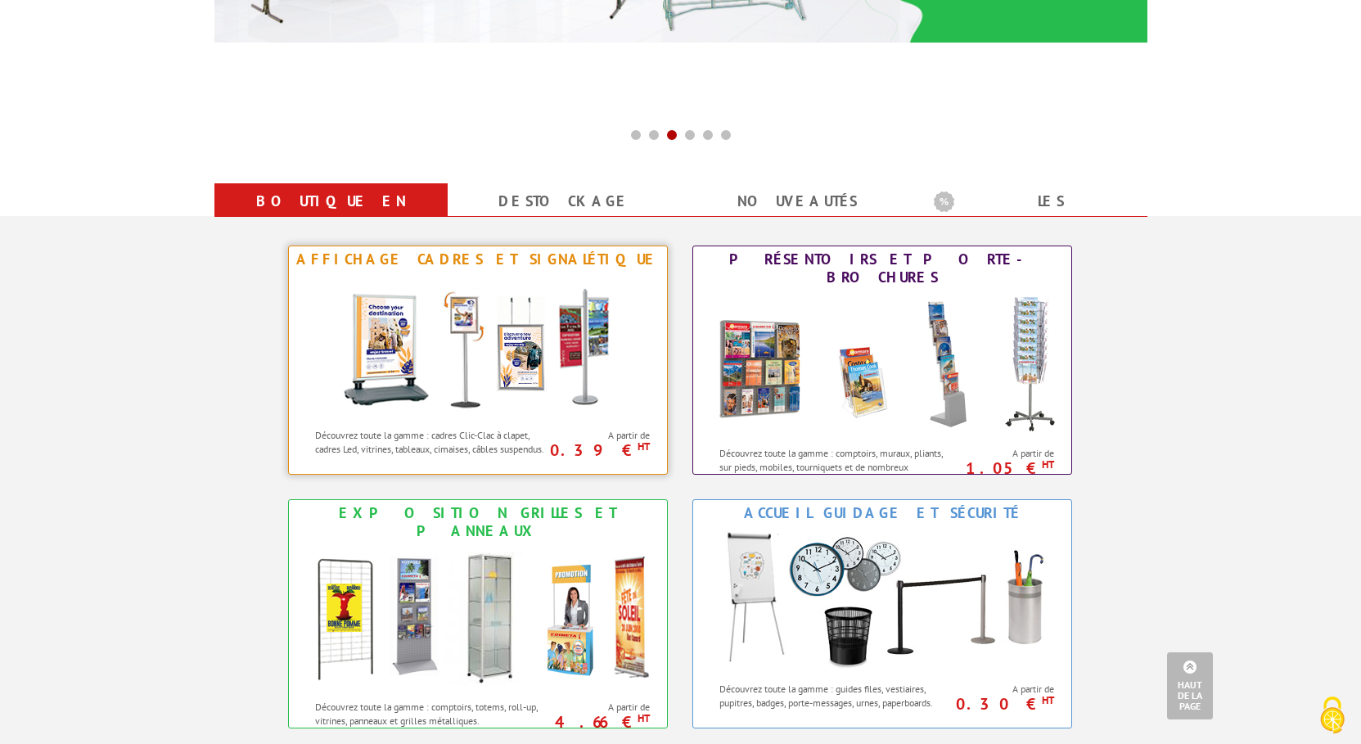
click at [501, 381] on img at bounding box center [478, 346] width 303 height 147
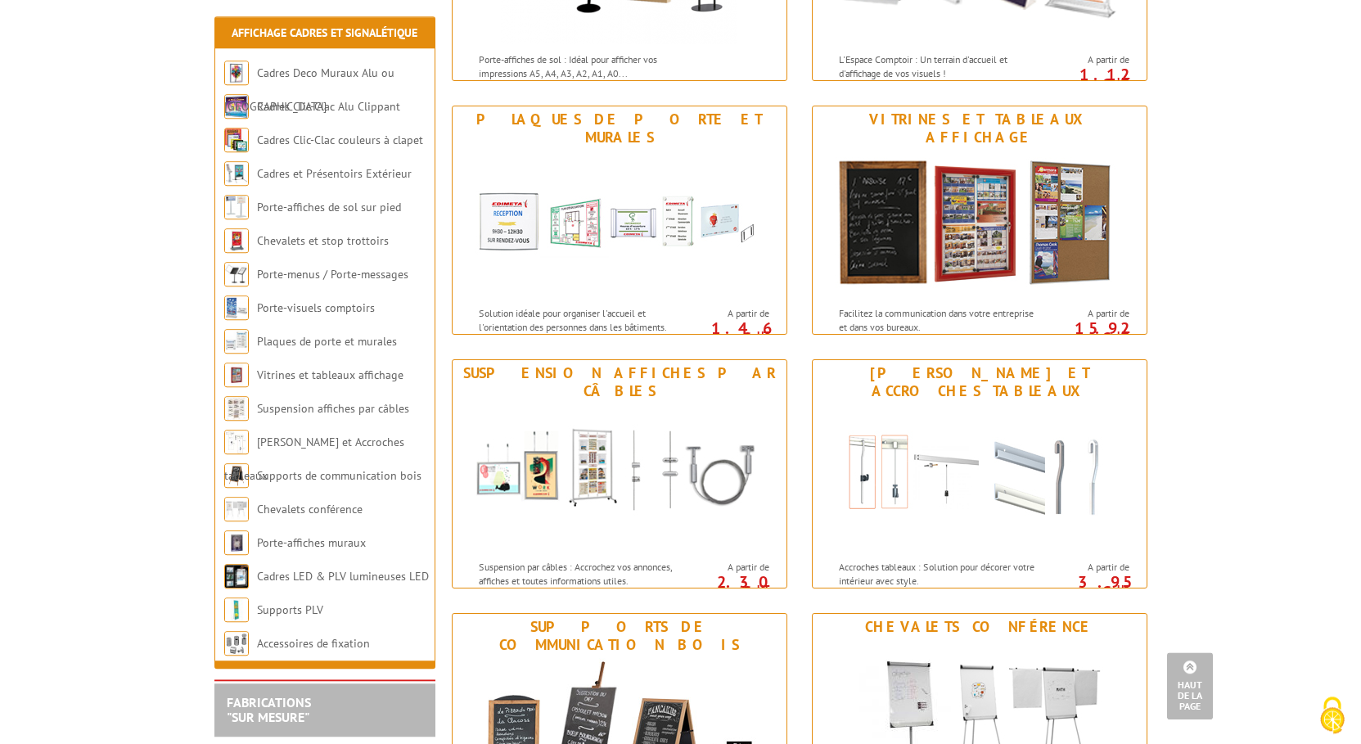
scroll to position [1169, 0]
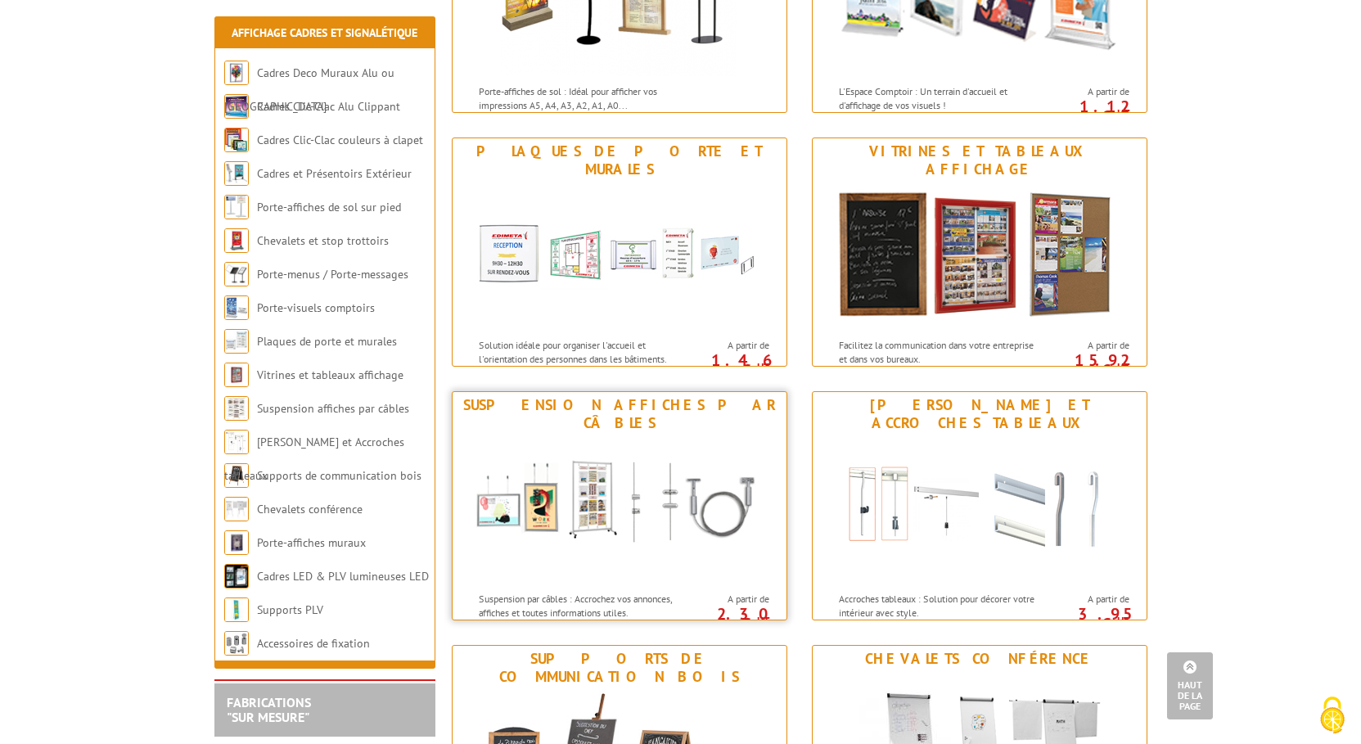
click at [599, 458] on img at bounding box center [619, 509] width 303 height 147
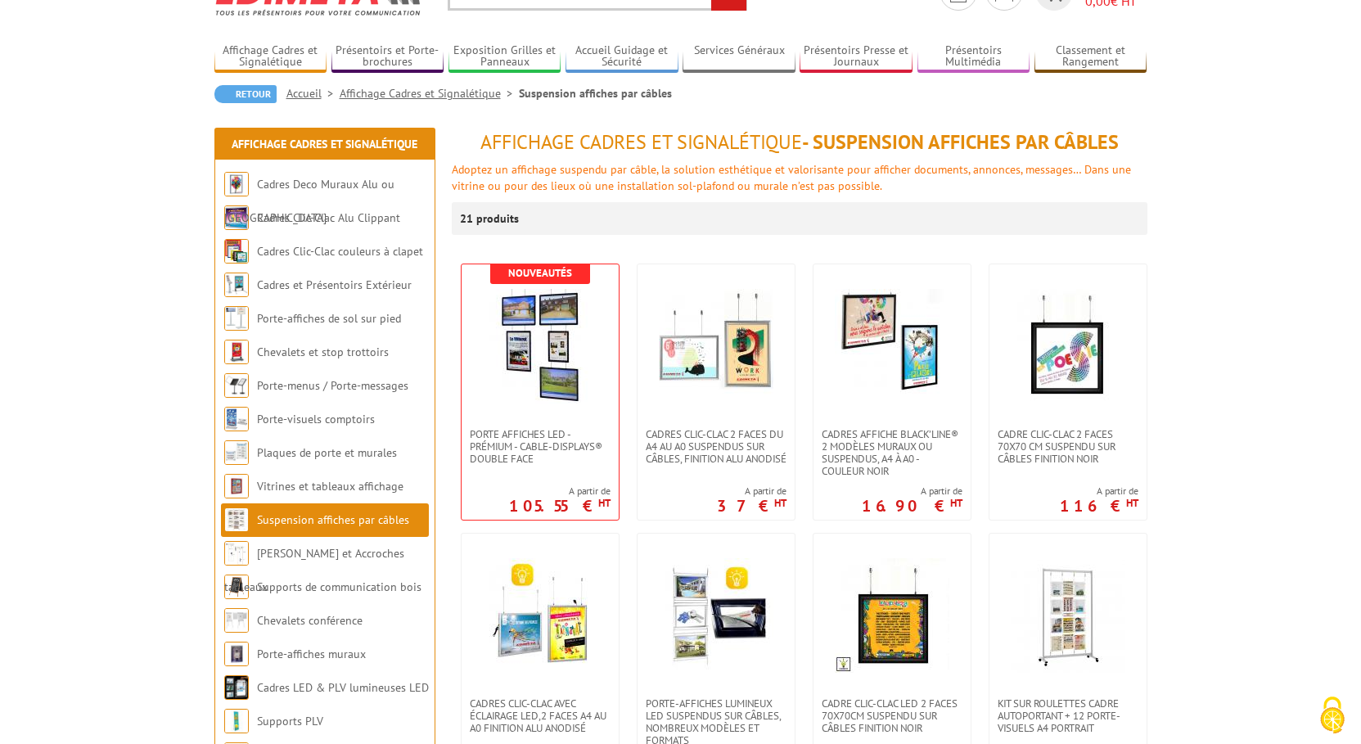
scroll to position [167, 0]
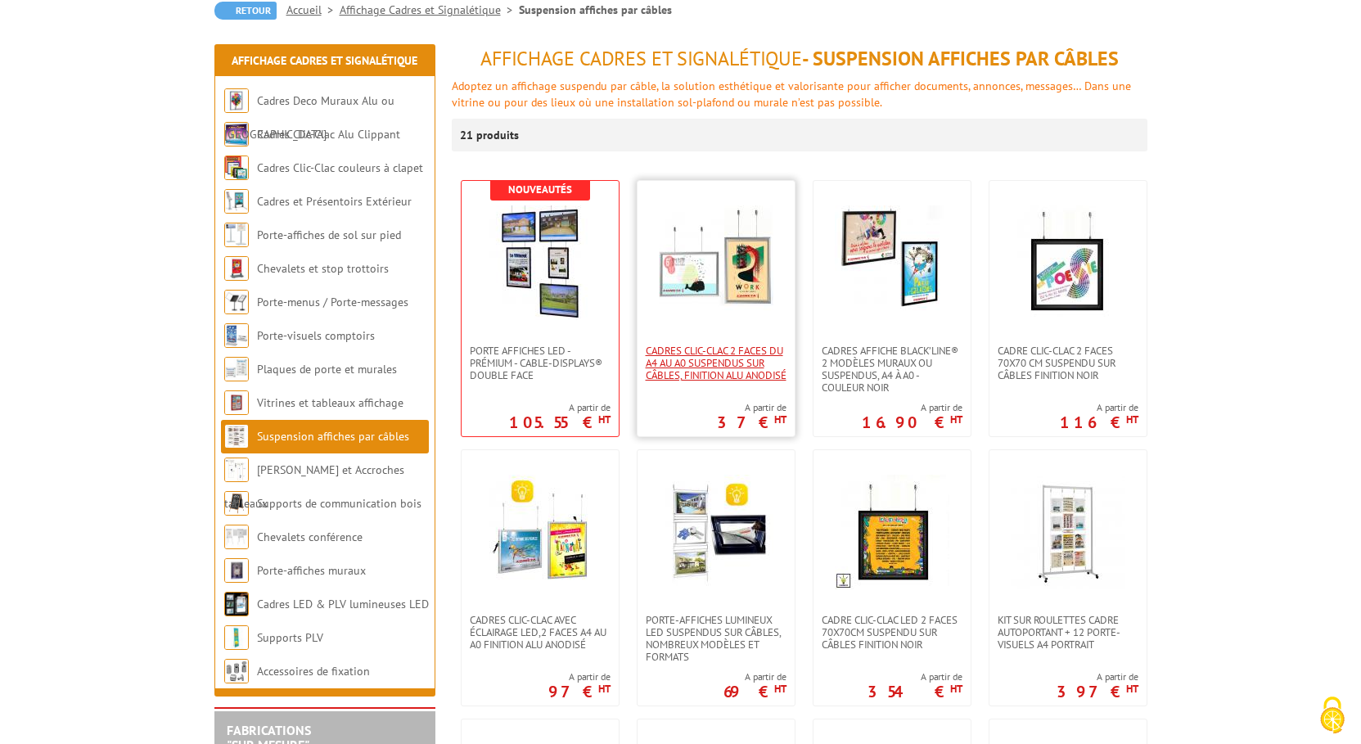
click at [727, 363] on span "Cadres Clic-Clac 2 faces du A4 au A0 suspendus sur câbles, finition alu anodisé" at bounding box center [716, 363] width 141 height 37
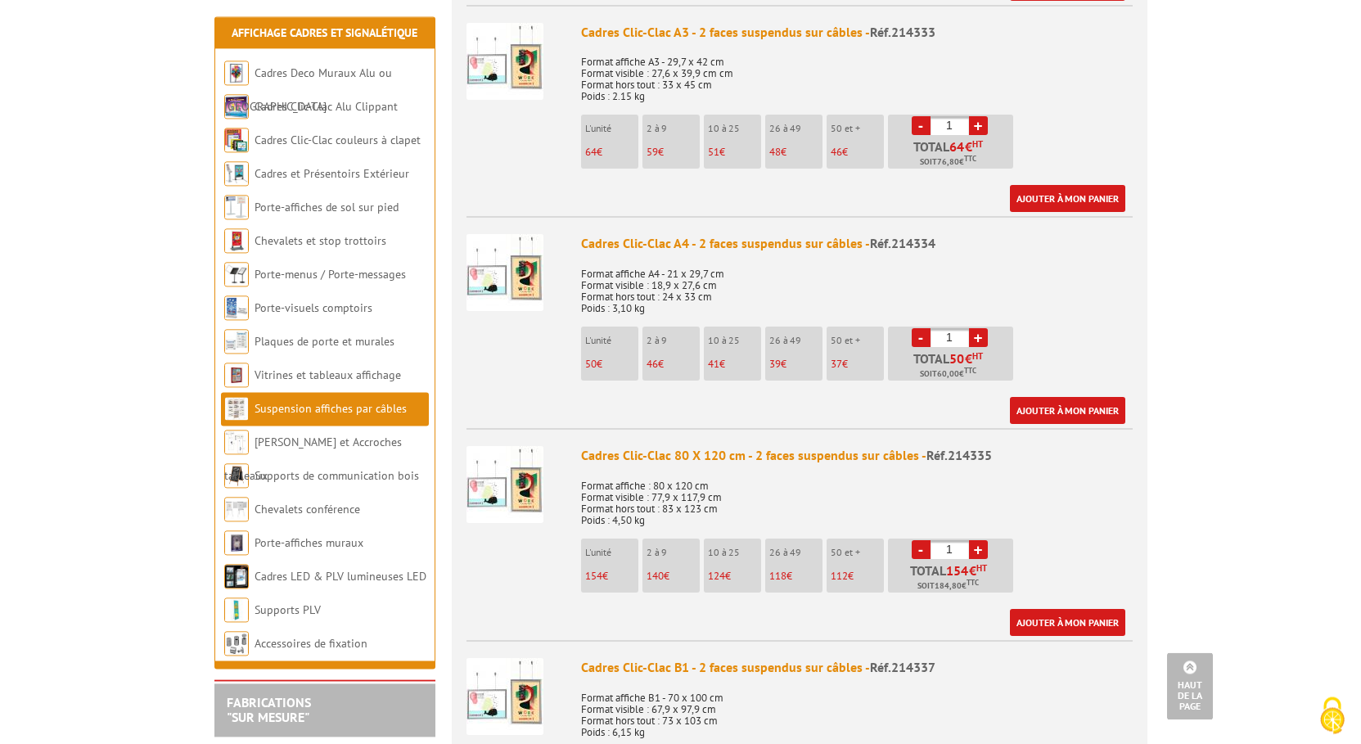
scroll to position [1419, 0]
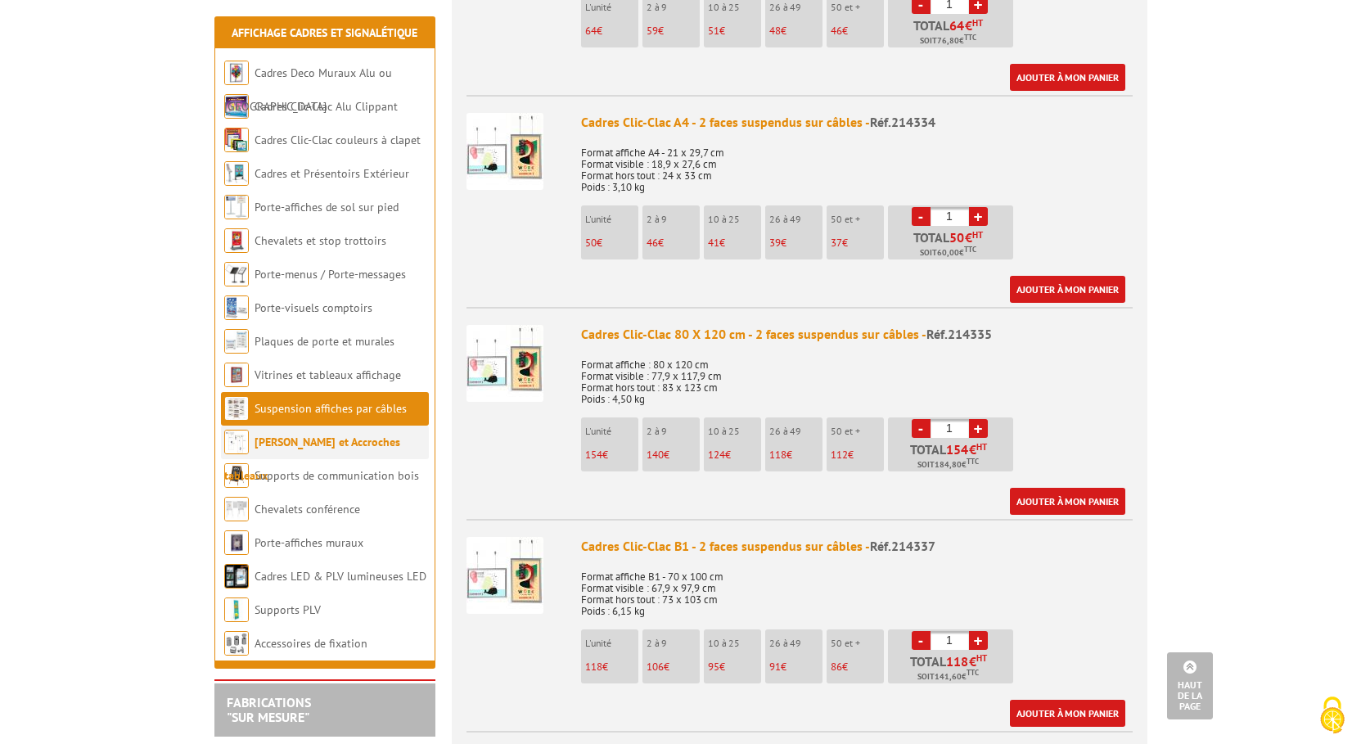
click at [354, 449] on link "[PERSON_NAME] et Accroches tableaux" at bounding box center [312, 459] width 176 height 48
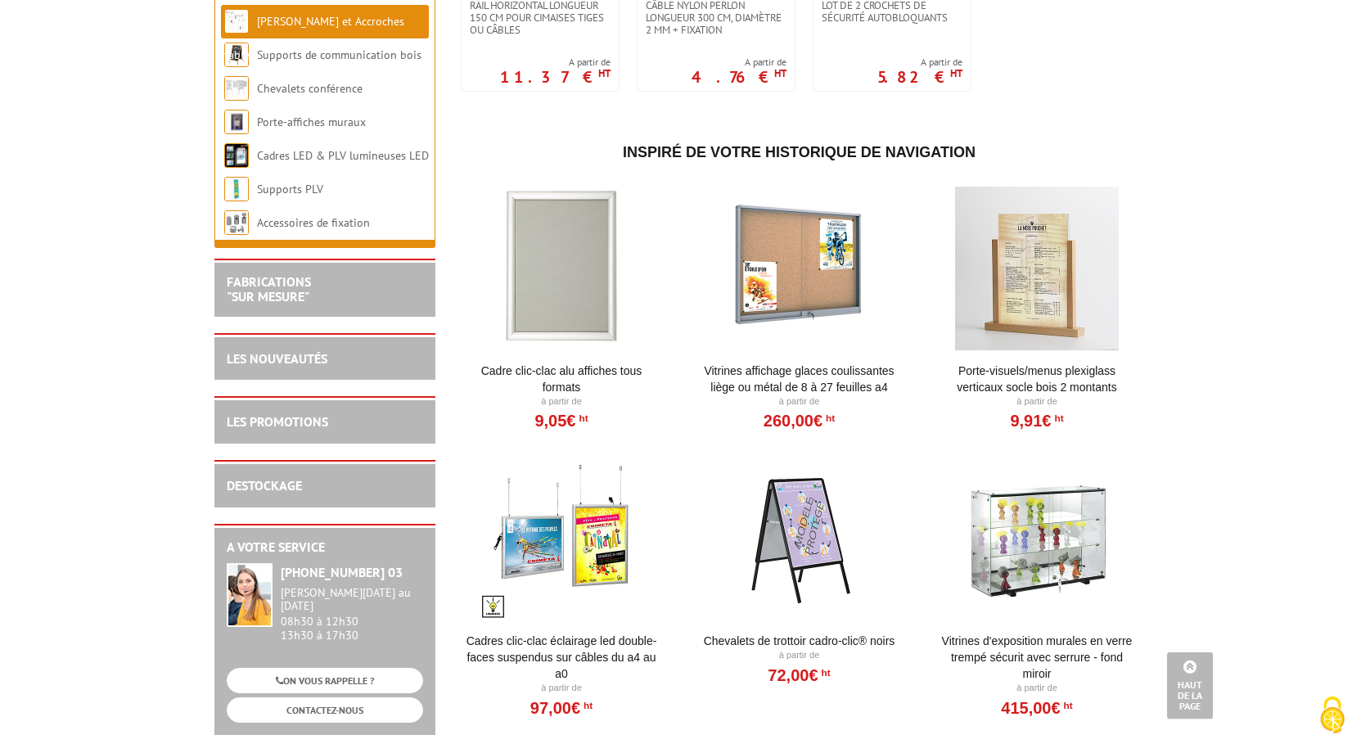
scroll to position [668, 0]
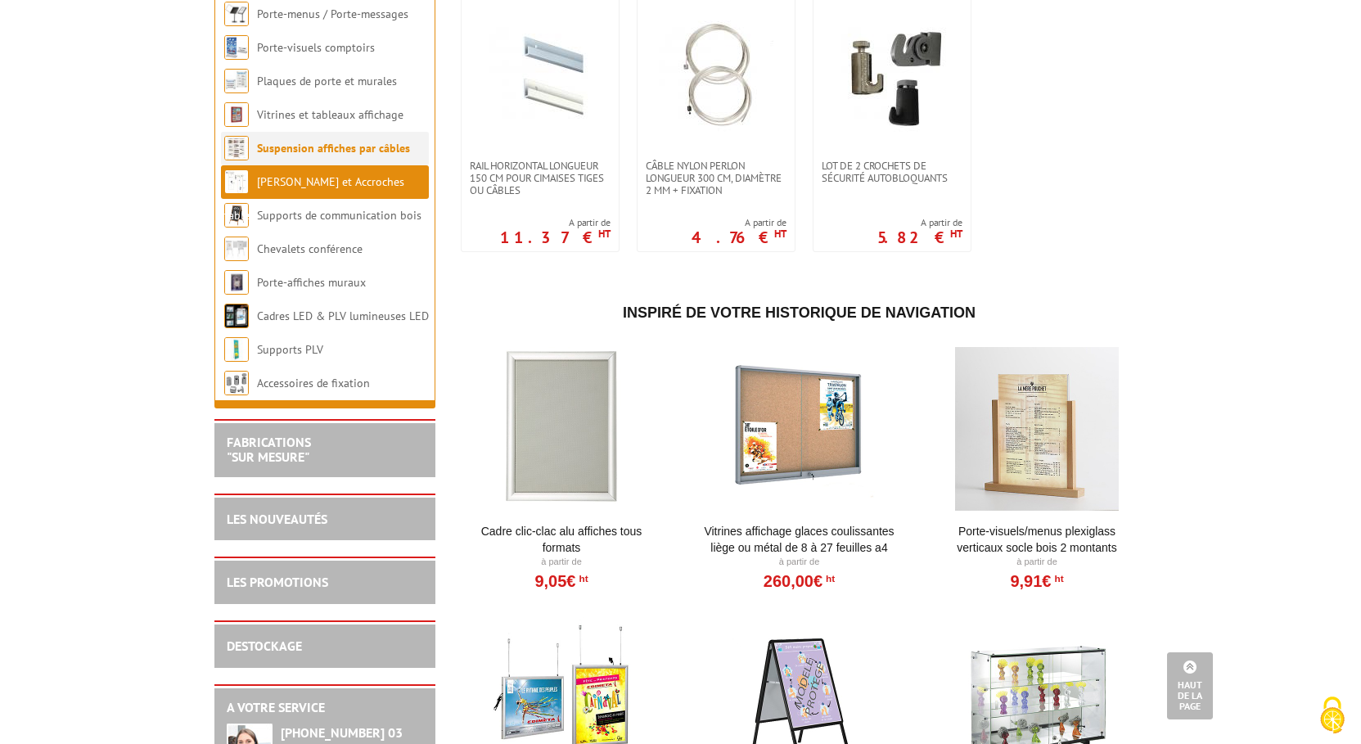
click at [338, 141] on link "Suspension affiches par câbles" at bounding box center [333, 148] width 153 height 15
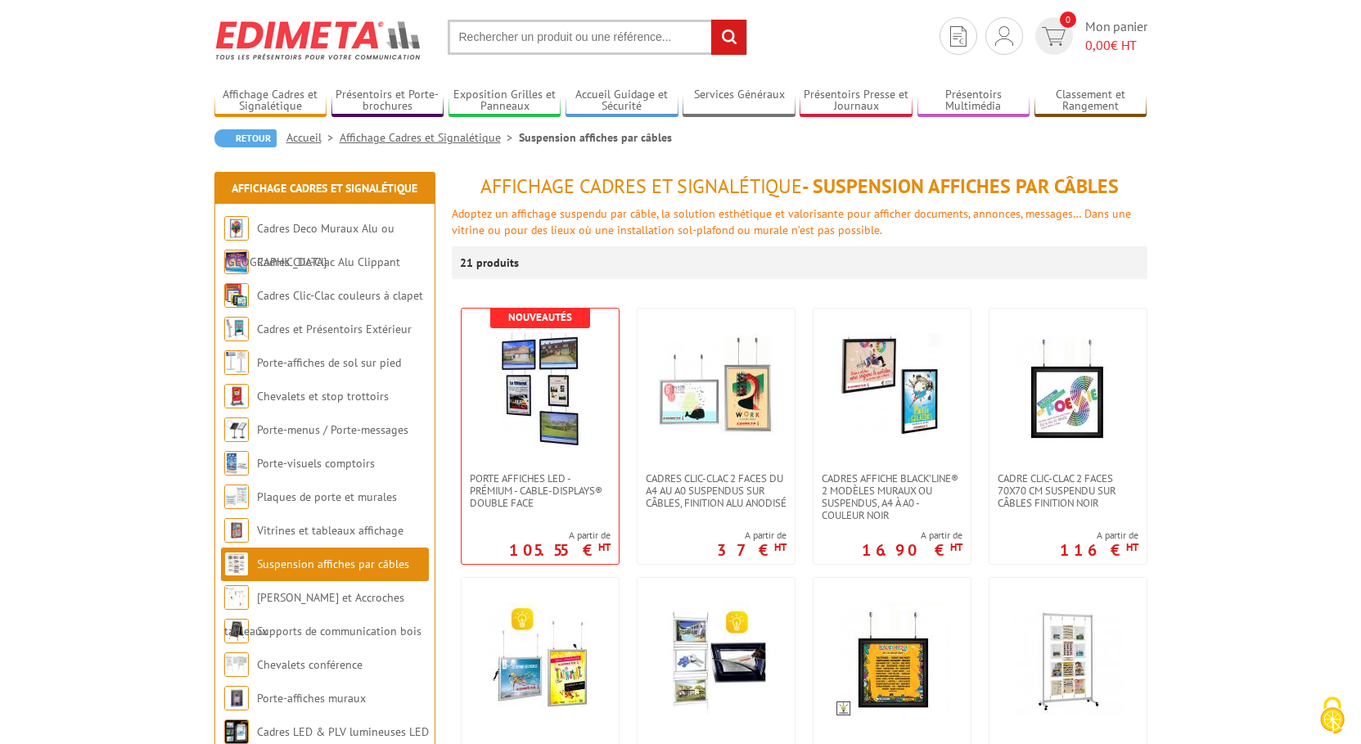
scroll to position [83, 0]
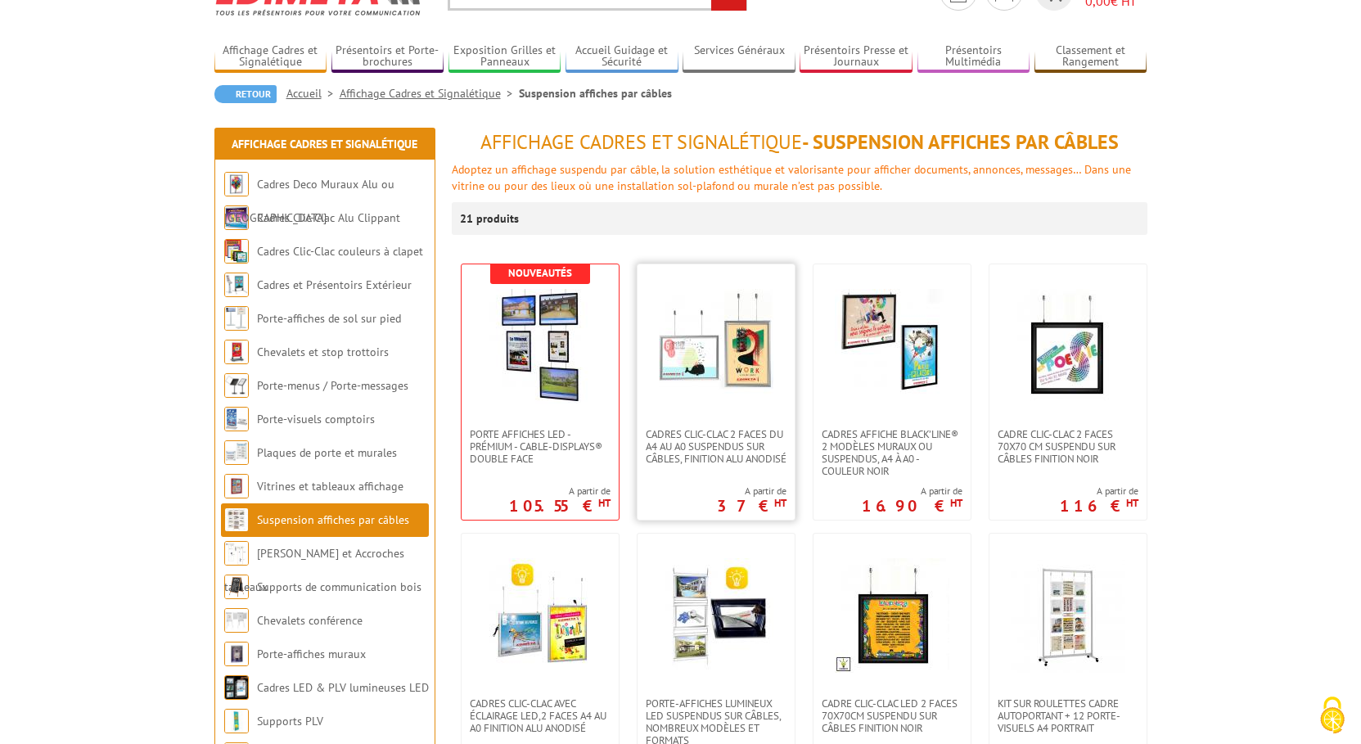
click at [733, 362] on img at bounding box center [716, 346] width 115 height 115
